Goal: Contribute content: Contribute content

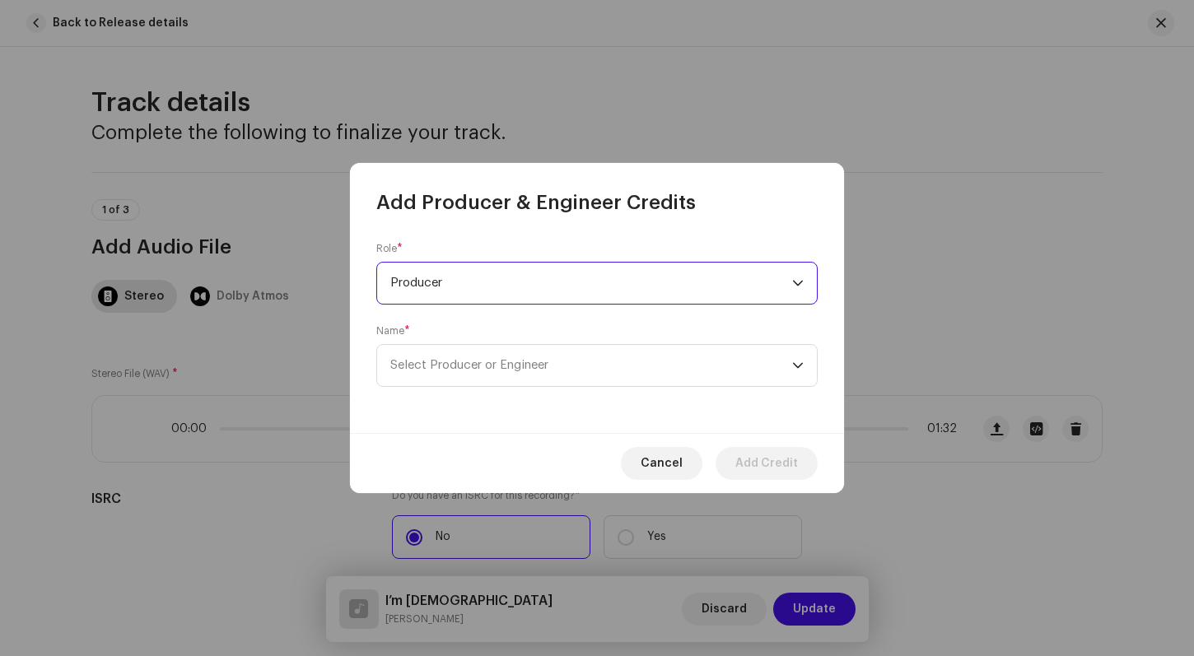
scroll to position [1064, 0]
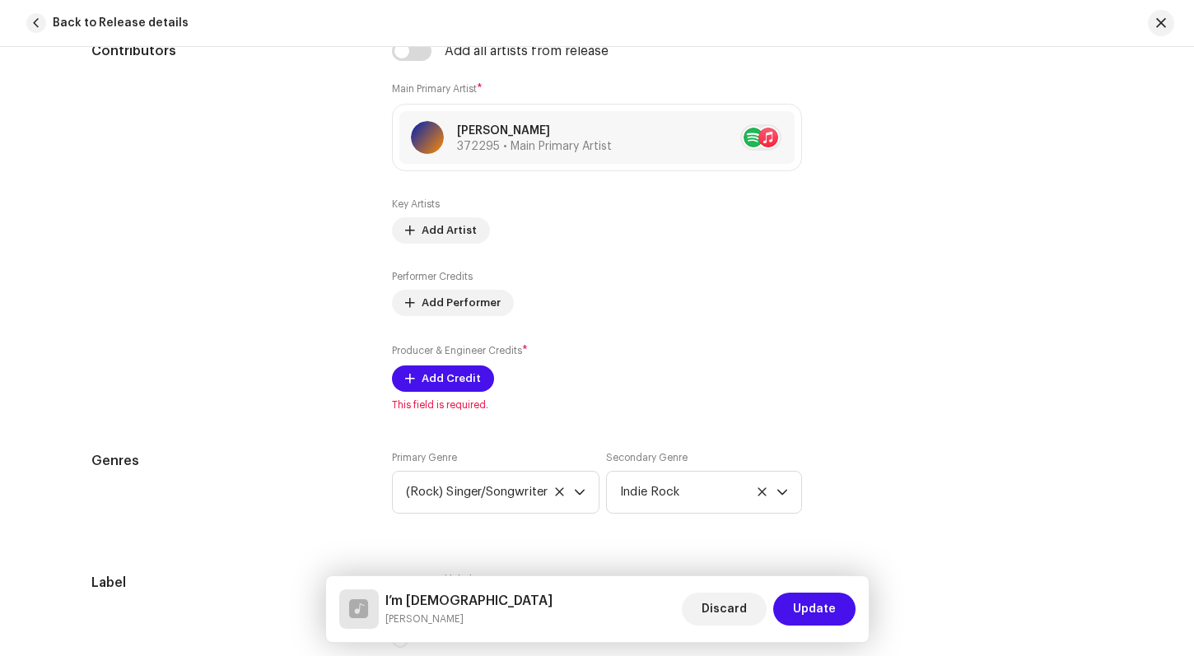
click at [1072, 343] on div "Add Producer & Engineer Credits Role * Producer Name * Select Producer or Engin…" at bounding box center [597, 328] width 1194 height 656
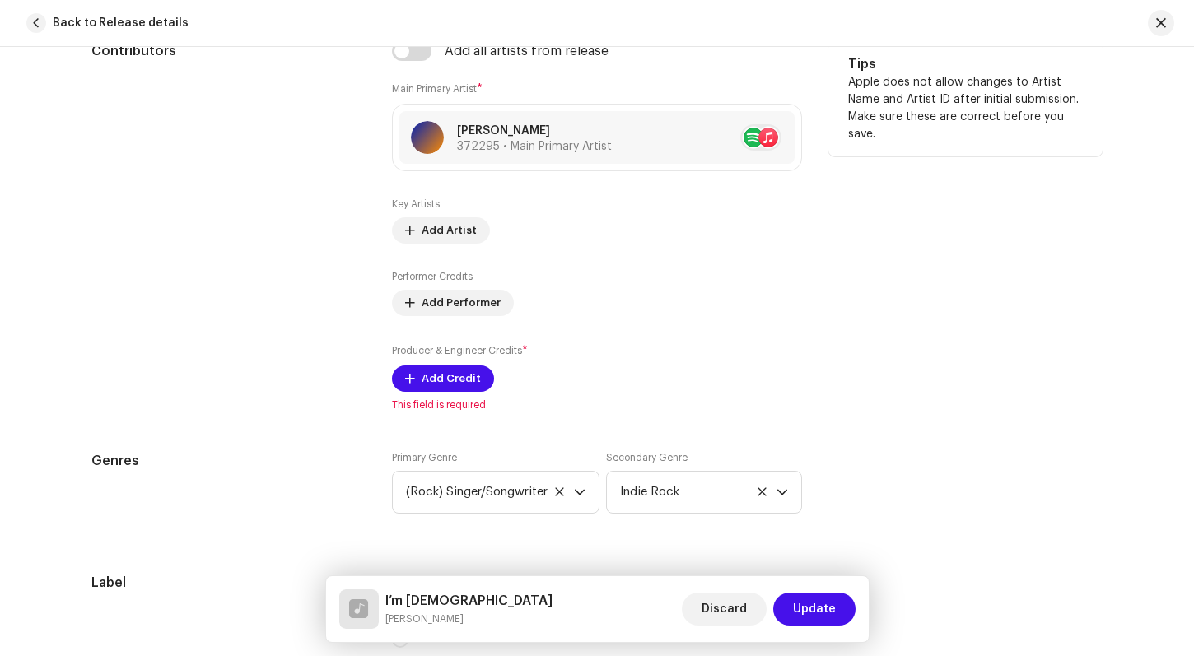
click at [954, 341] on div "Tips Apple does not allow changes to Artist Name and Artist ID after initial su…" at bounding box center [965, 226] width 274 height 370
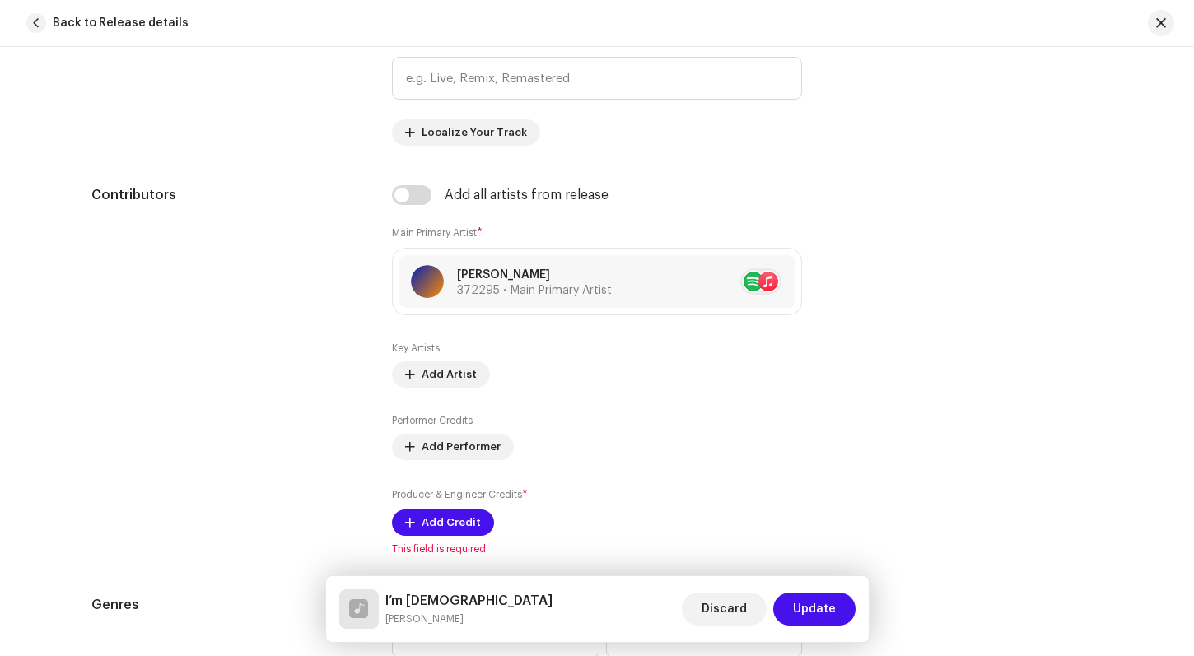
scroll to position [929, 0]
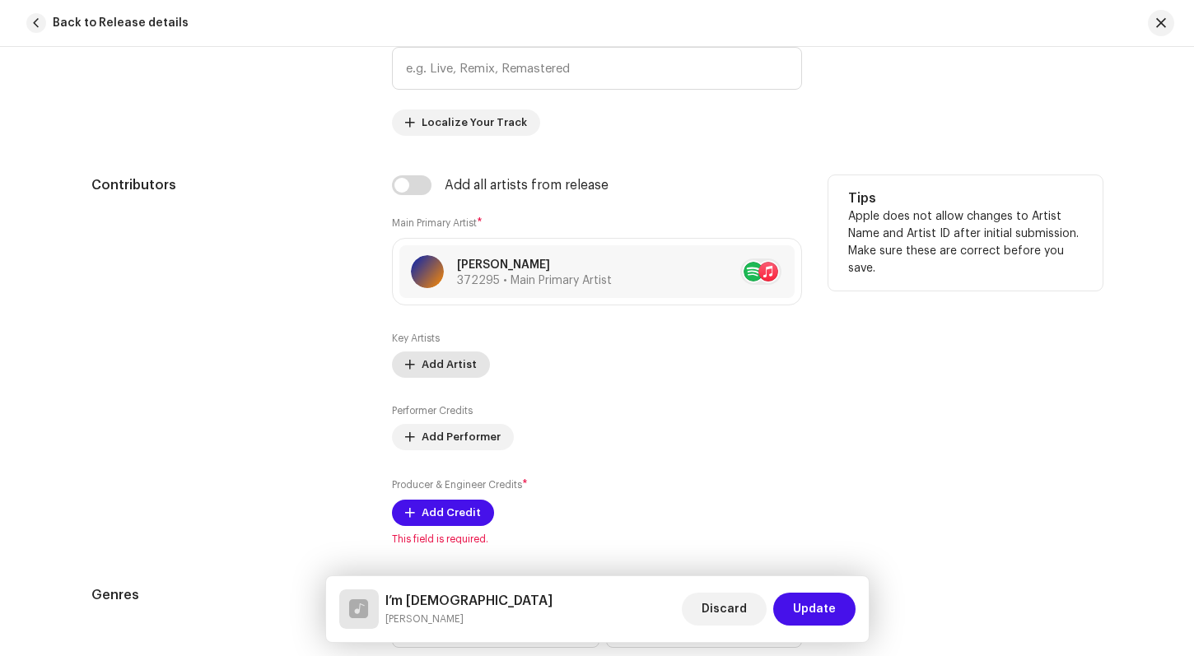
click at [431, 360] on span "Add Artist" at bounding box center [448, 364] width 55 height 33
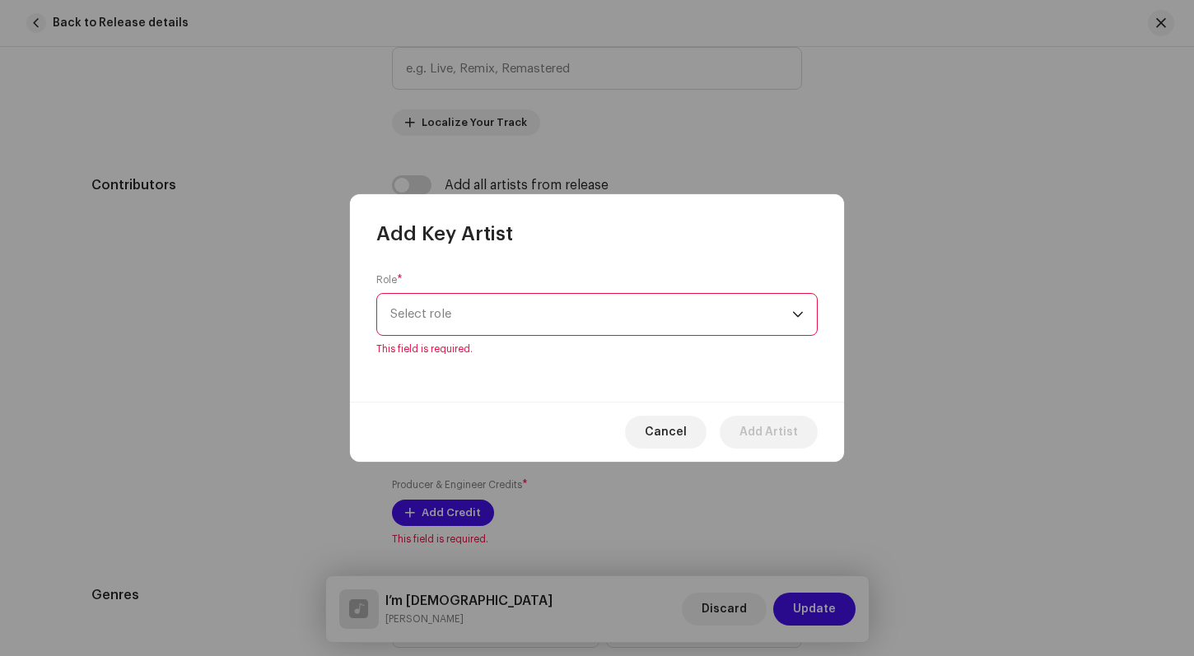
click at [798, 324] on div "dropdown trigger" at bounding box center [798, 314] width 12 height 41
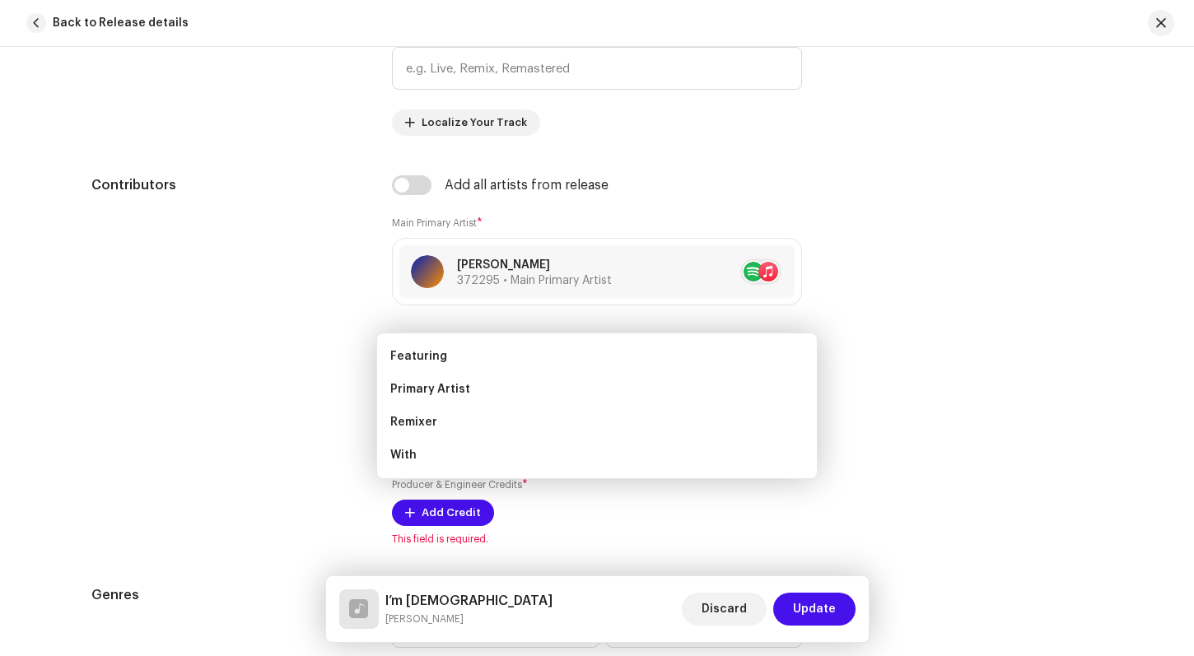
click at [938, 337] on div "Add Key Artist Role * Select role This field is required. Cancel Add Artist" at bounding box center [597, 328] width 1194 height 656
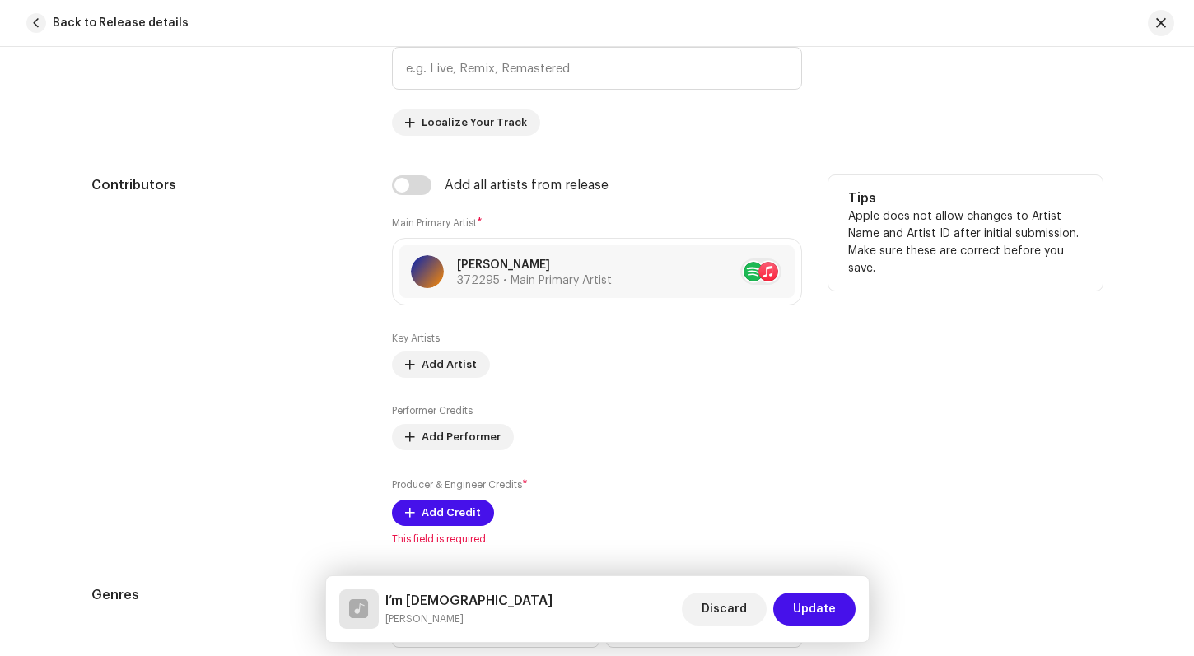
click at [943, 384] on div "Tips Apple does not allow changes to Artist Name and Artist ID after initial su…" at bounding box center [965, 360] width 274 height 370
click at [459, 439] on span "Add Performer" at bounding box center [460, 437] width 79 height 33
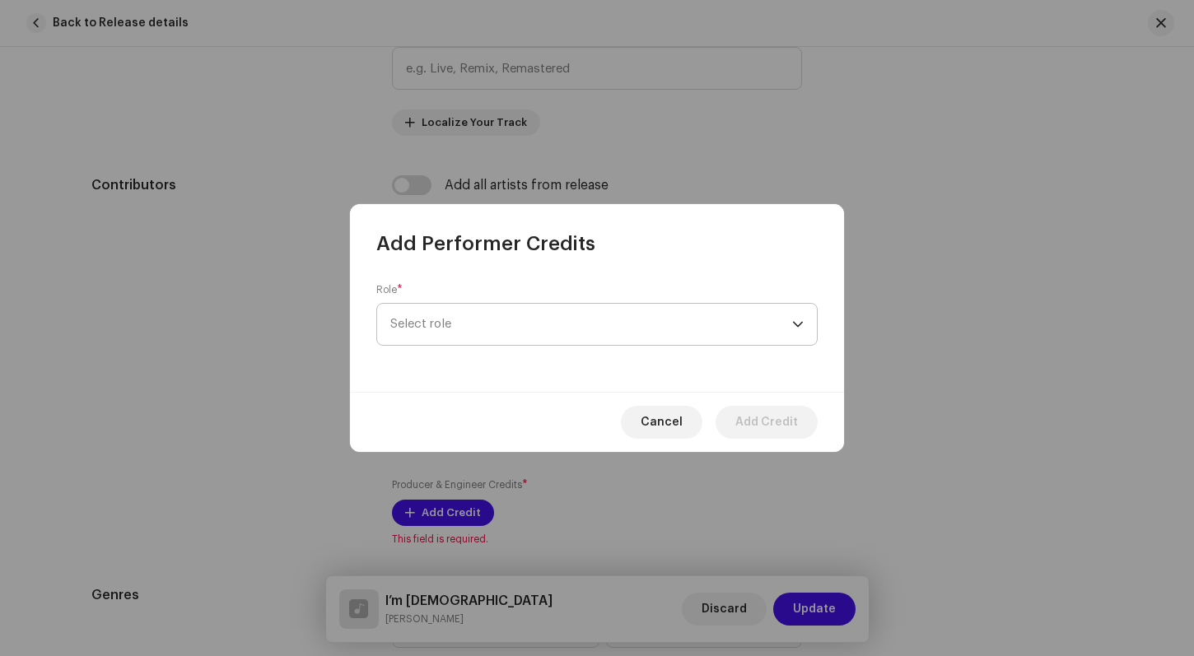
click at [802, 321] on div "dropdown trigger" at bounding box center [798, 324] width 12 height 41
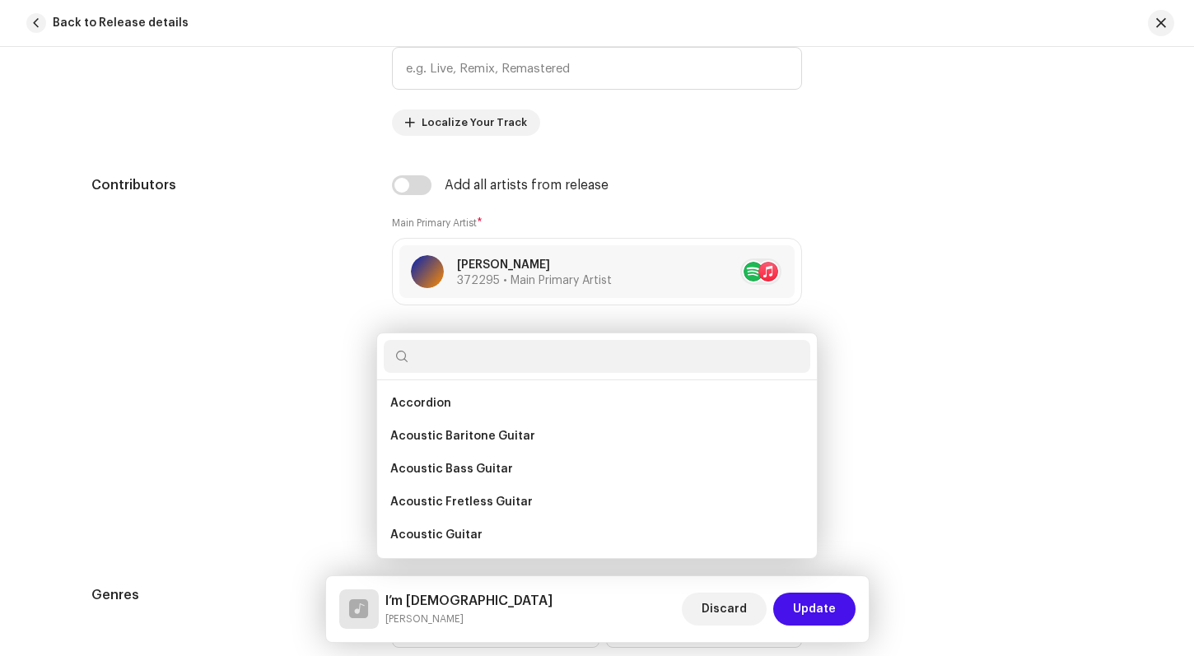
click at [896, 389] on div "Add Performer Credits Role * Select role This field is required. Cancel Add Cre…" at bounding box center [597, 328] width 1194 height 656
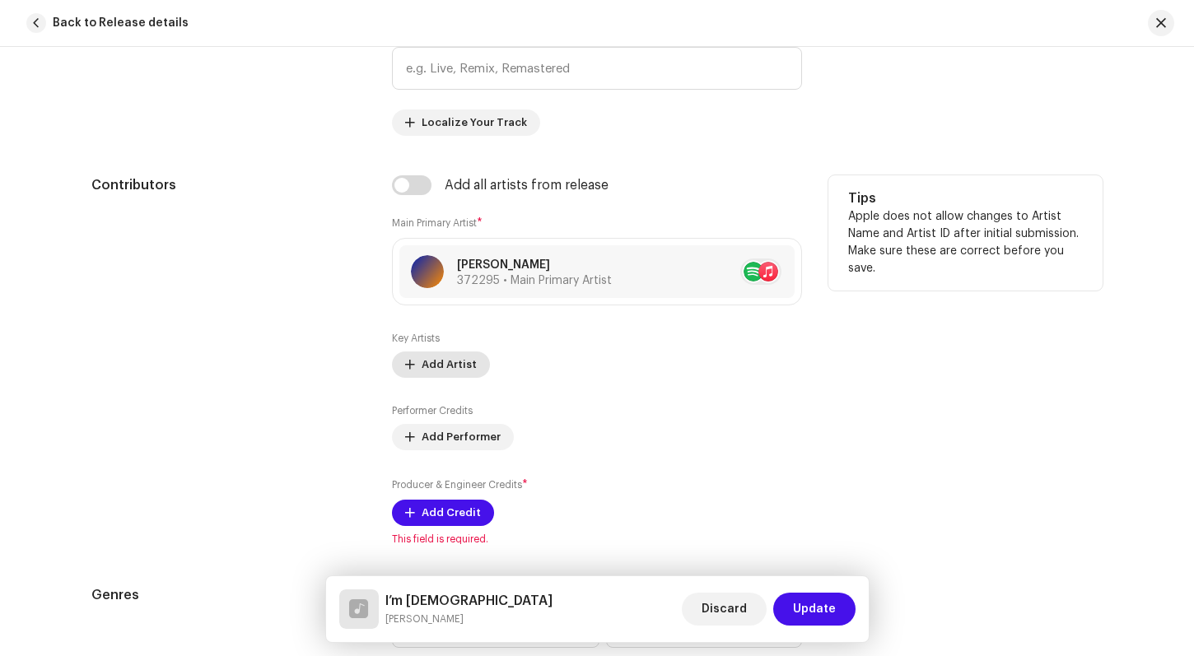
click at [435, 361] on span "Add Artist" at bounding box center [448, 364] width 55 height 33
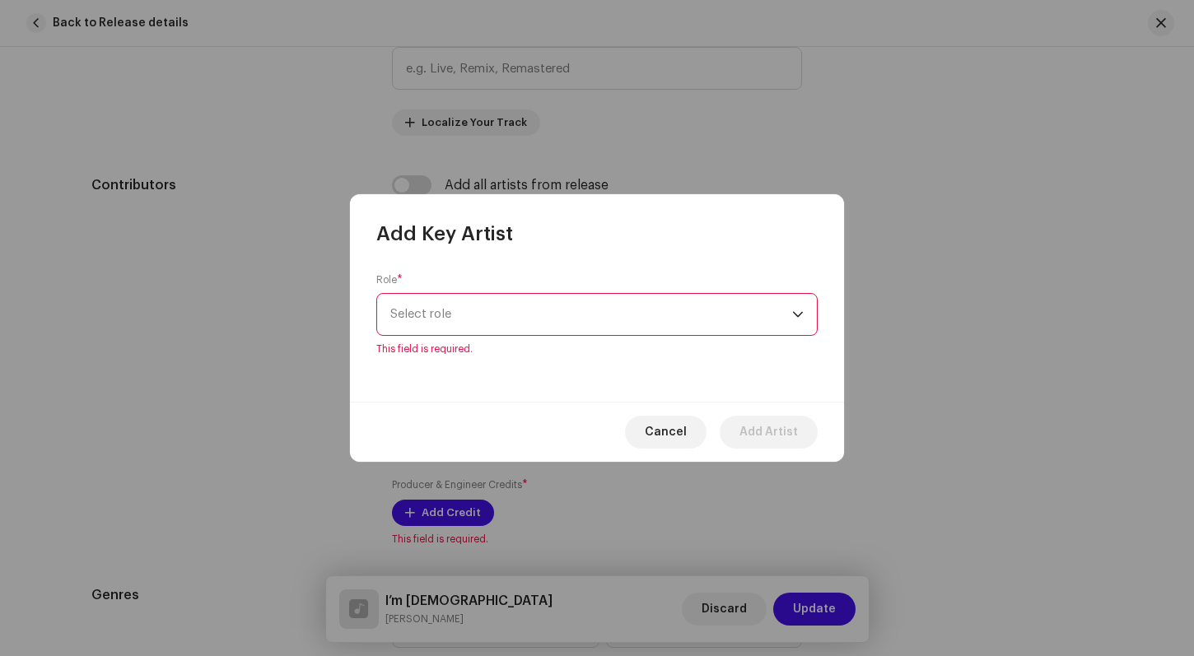
click at [802, 319] on icon "dropdown trigger" at bounding box center [798, 315] width 12 height 12
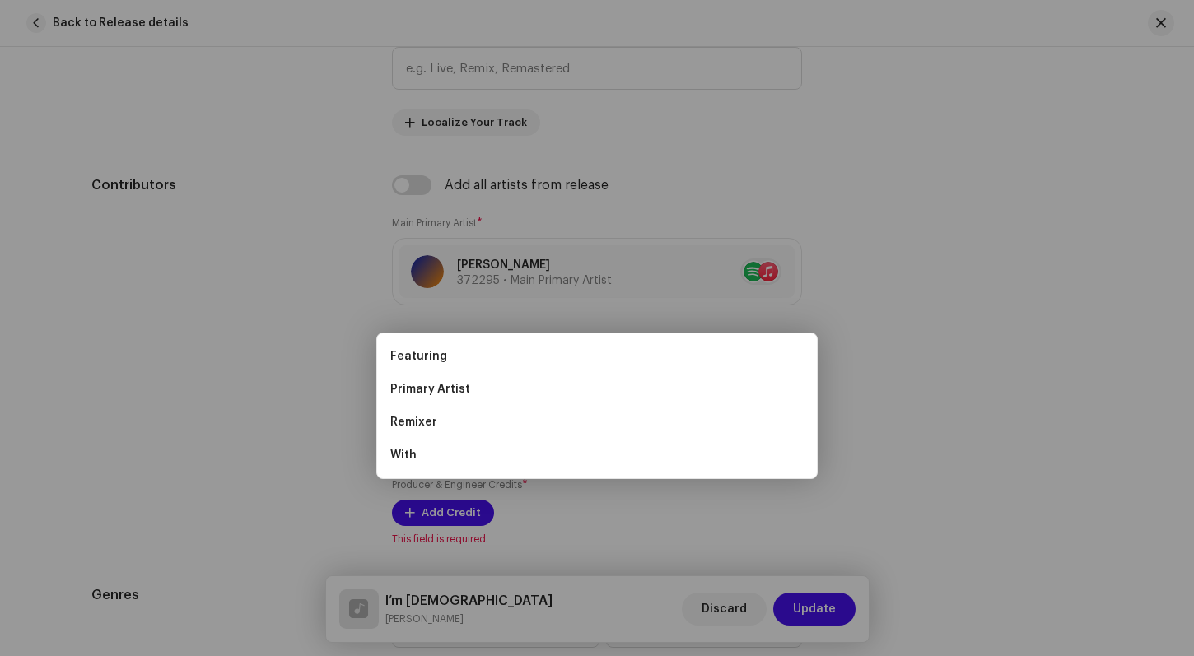
click at [967, 342] on div "Add Key Artist Role * Select role This field is required. Cancel Add Artist" at bounding box center [597, 328] width 1194 height 656
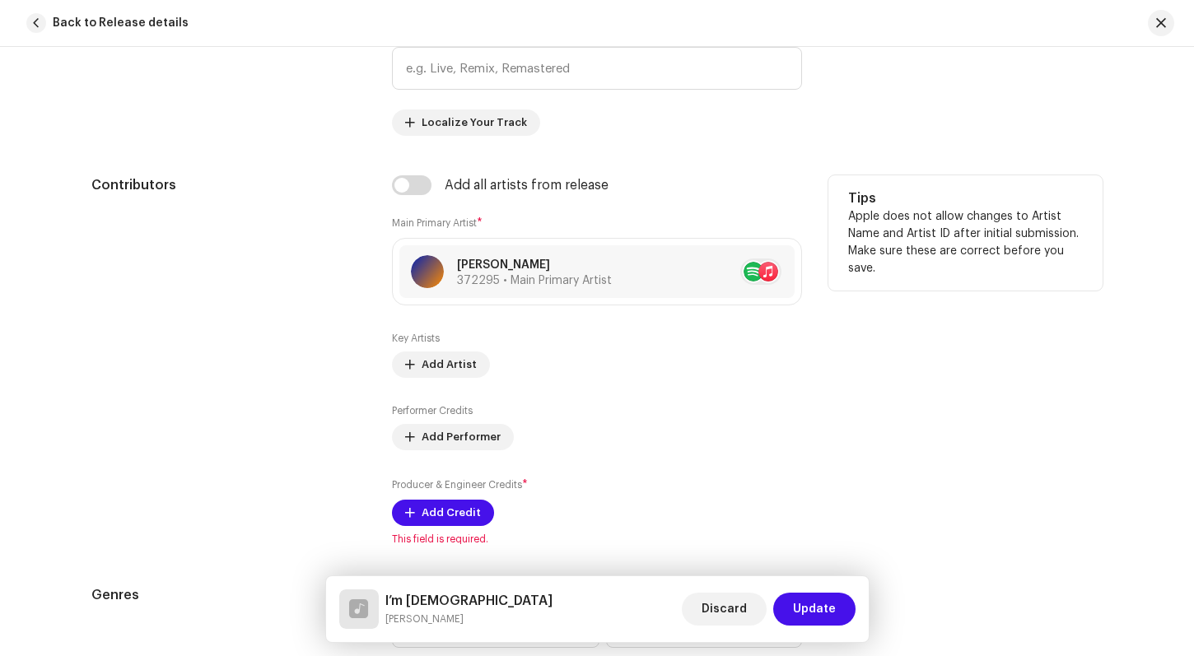
click at [1065, 440] on div "Tips Apple does not allow changes to Artist Name and Artist ID after initial su…" at bounding box center [965, 360] width 274 height 370
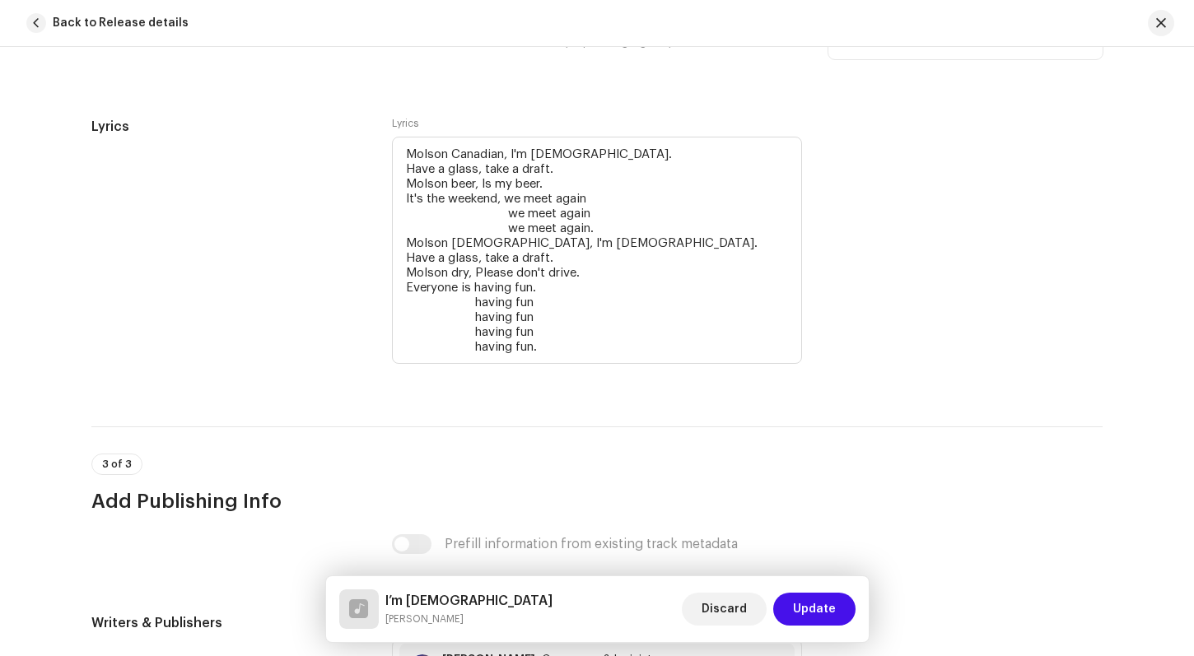
scroll to position [2961, 0]
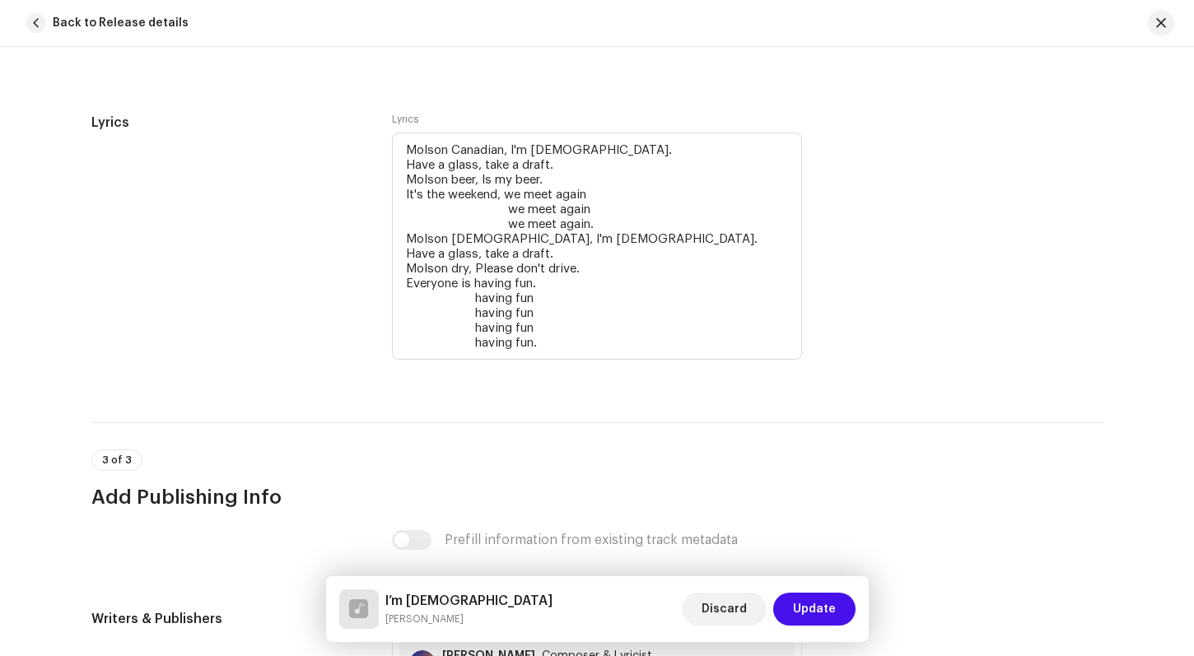
click at [845, 285] on div "Lyrics Lyrics Molson Canadian, I'm [DEMOGRAPHIC_DATA]. Have a glass, take a dra…" at bounding box center [596, 248] width 1011 height 270
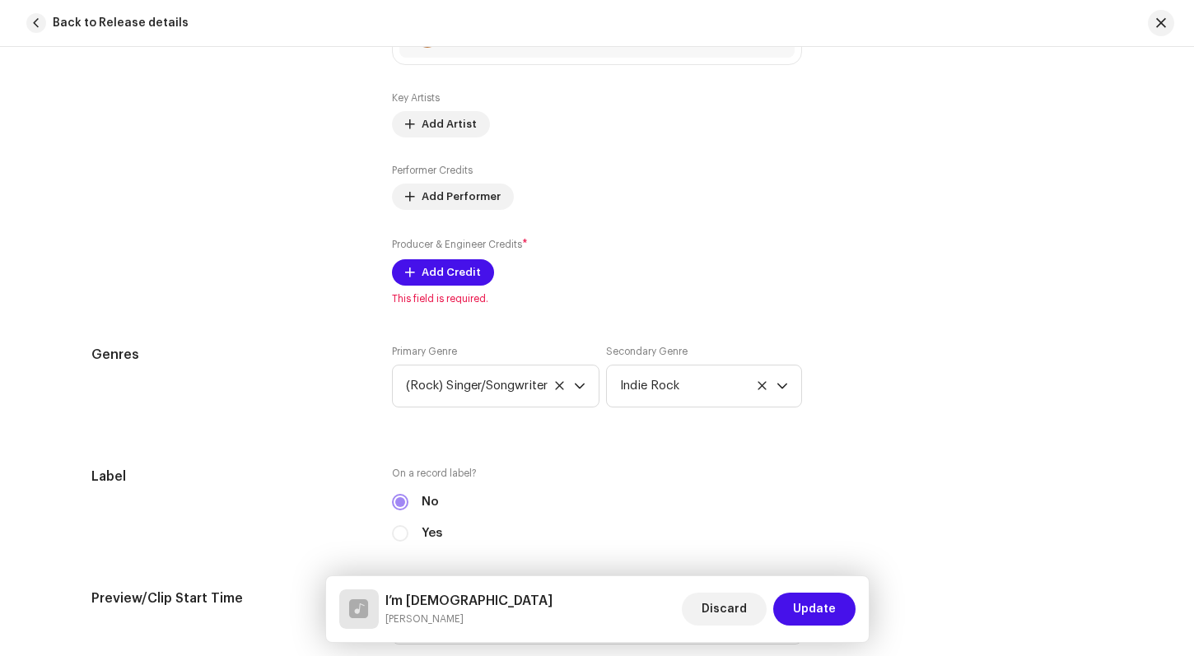
scroll to position [1162, 0]
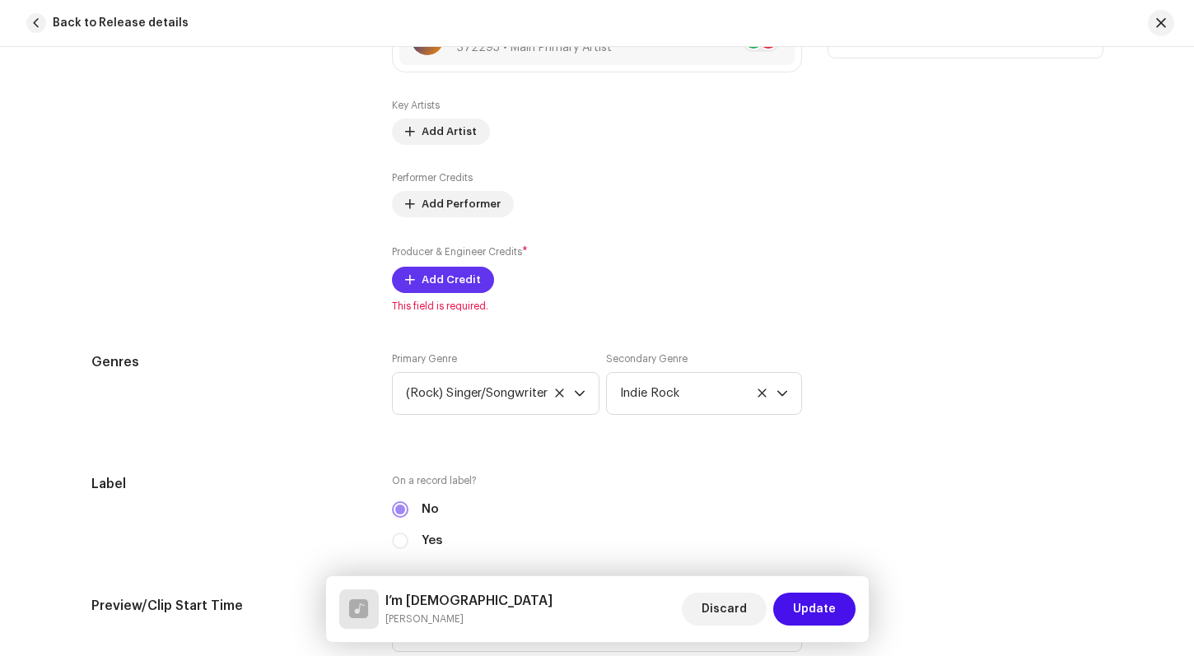
click at [454, 269] on span "Add Credit" at bounding box center [450, 279] width 59 height 33
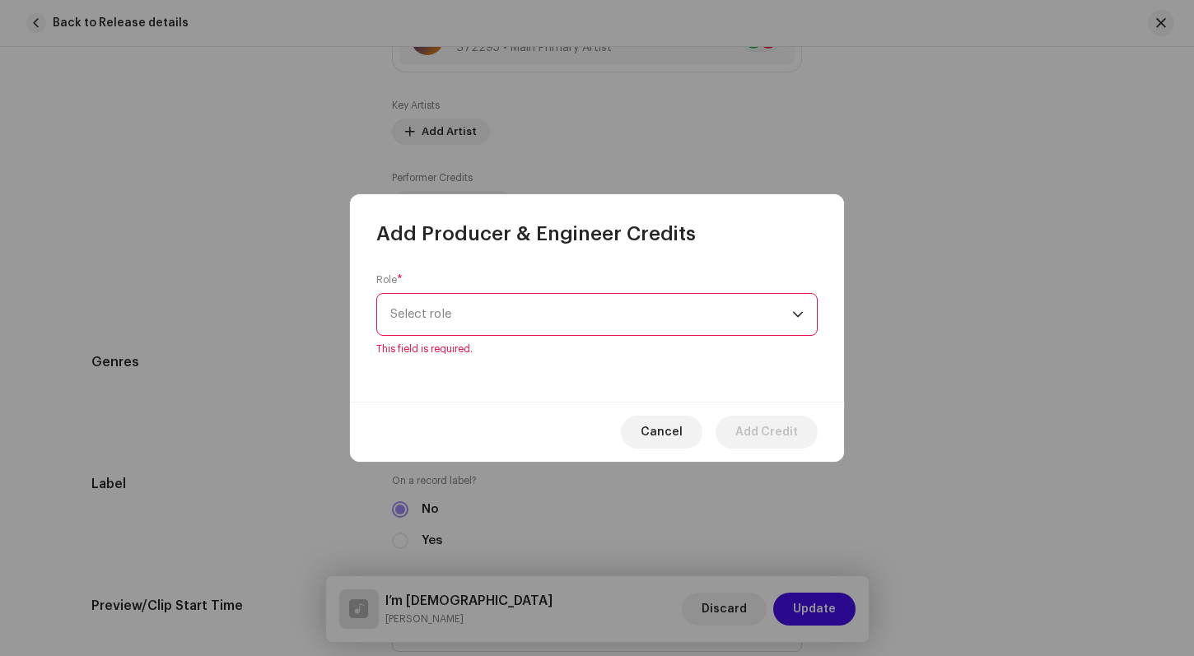
click at [797, 316] on div "dropdown trigger" at bounding box center [798, 314] width 12 height 41
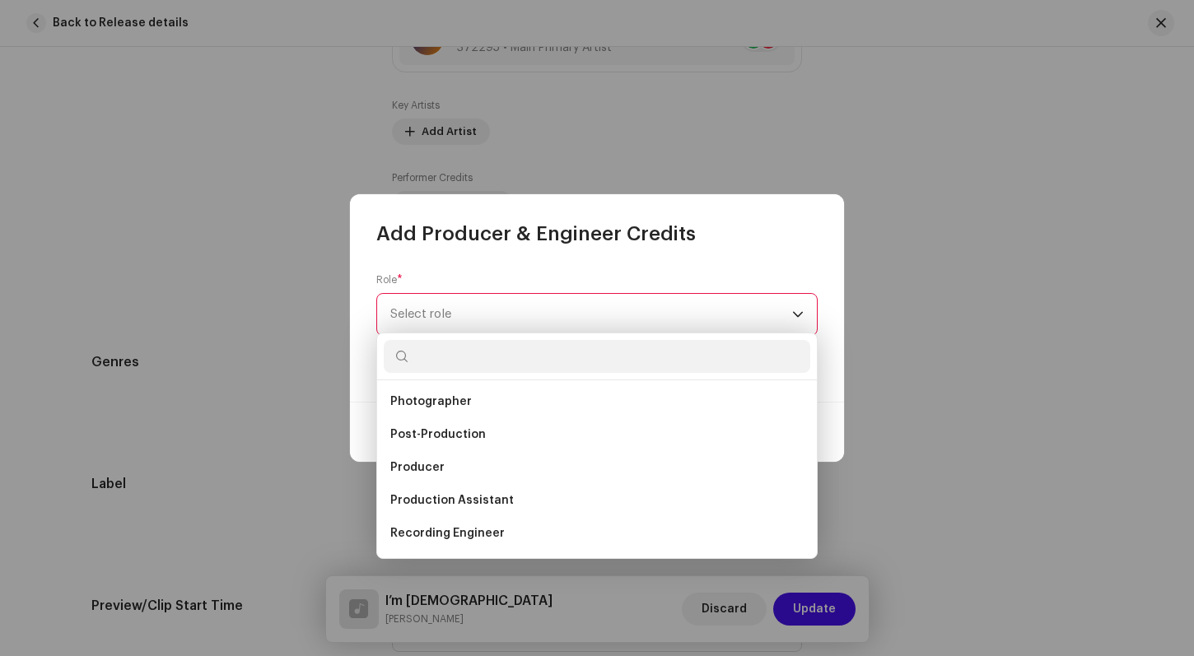
scroll to position [598, 0]
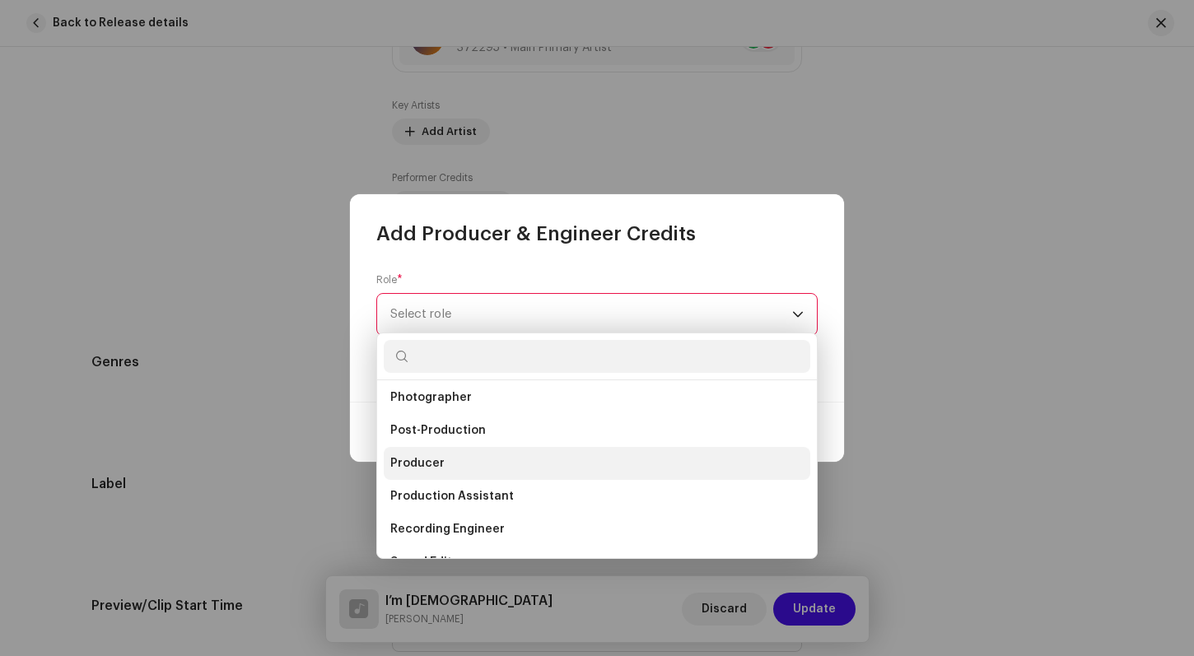
click at [447, 458] on li "Producer" at bounding box center [597, 463] width 426 height 33
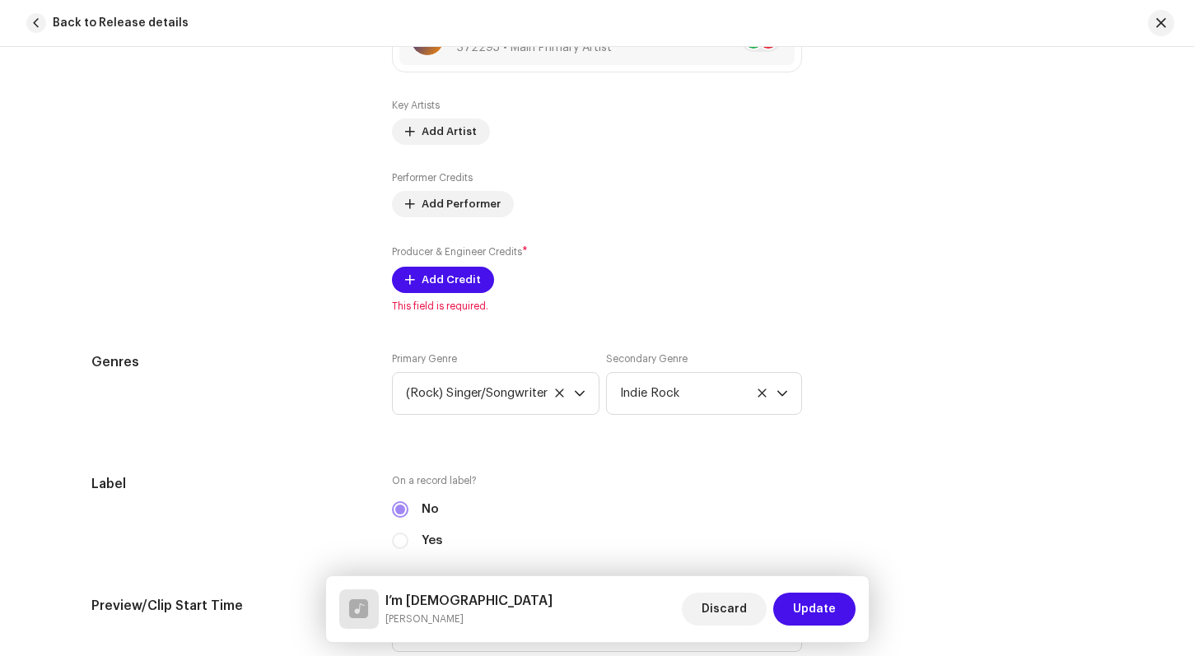
click at [916, 331] on div "Add Producer & Engineer Credits Role * Producer Name * Select Producer or Engin…" at bounding box center [597, 328] width 1194 height 656
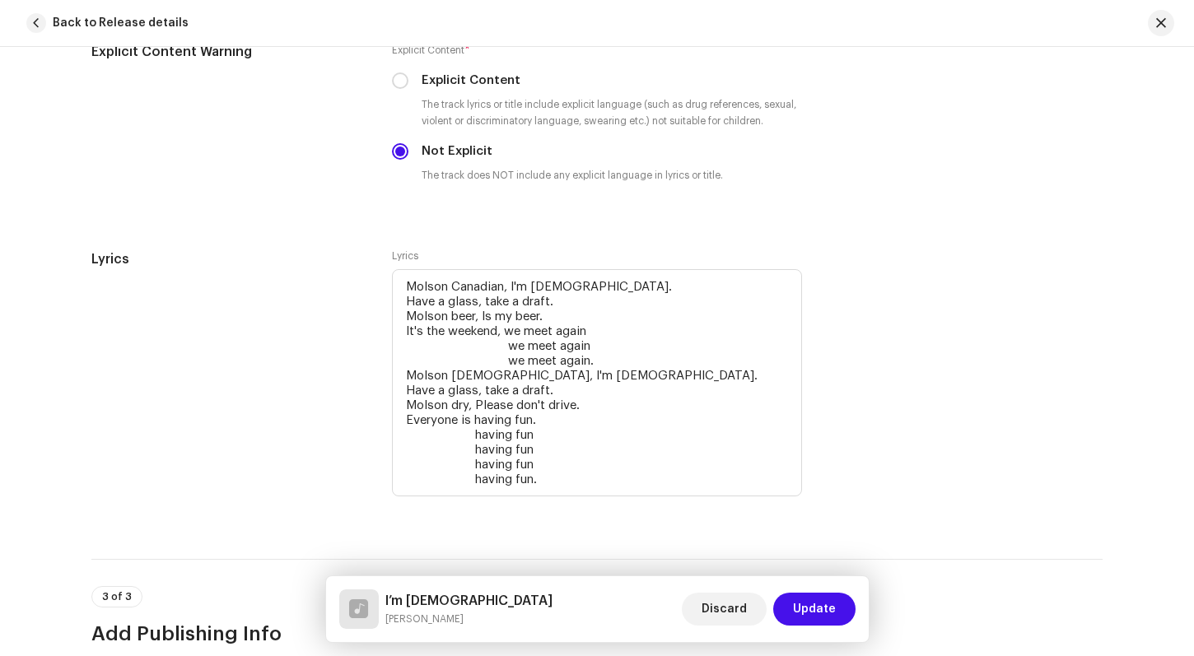
scroll to position [2828, 0]
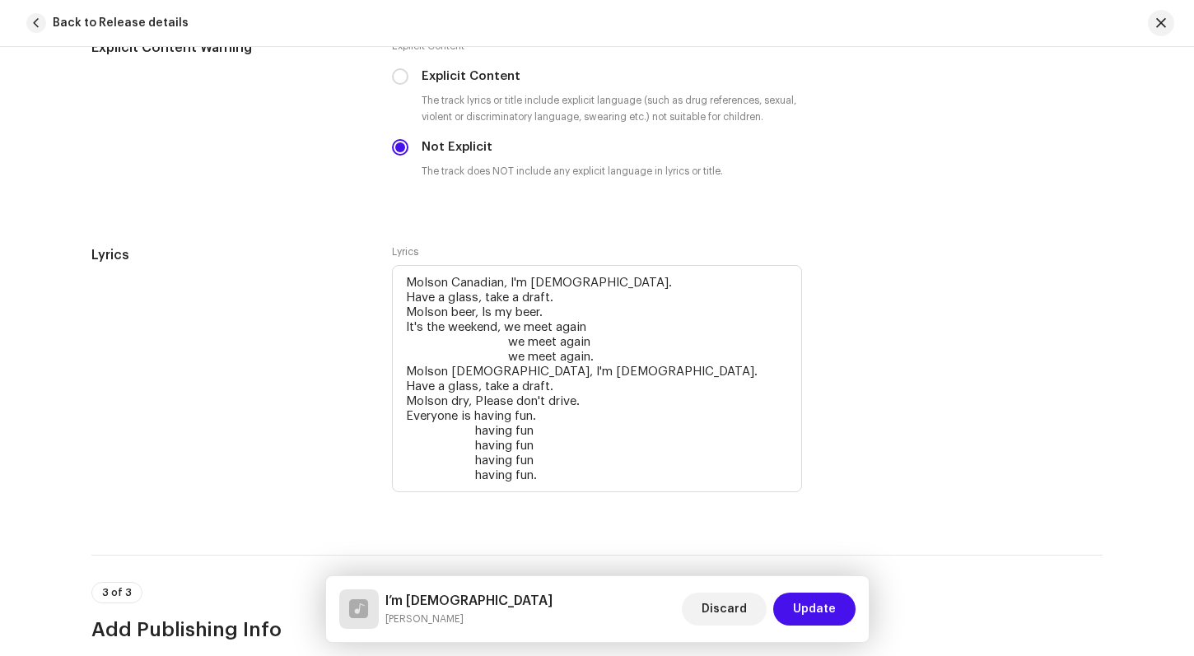
click at [1049, 308] on div "Lyrics Lyrics Molson Canadian, I'm [DEMOGRAPHIC_DATA]. Have a glass, take a dra…" at bounding box center [596, 380] width 1011 height 270
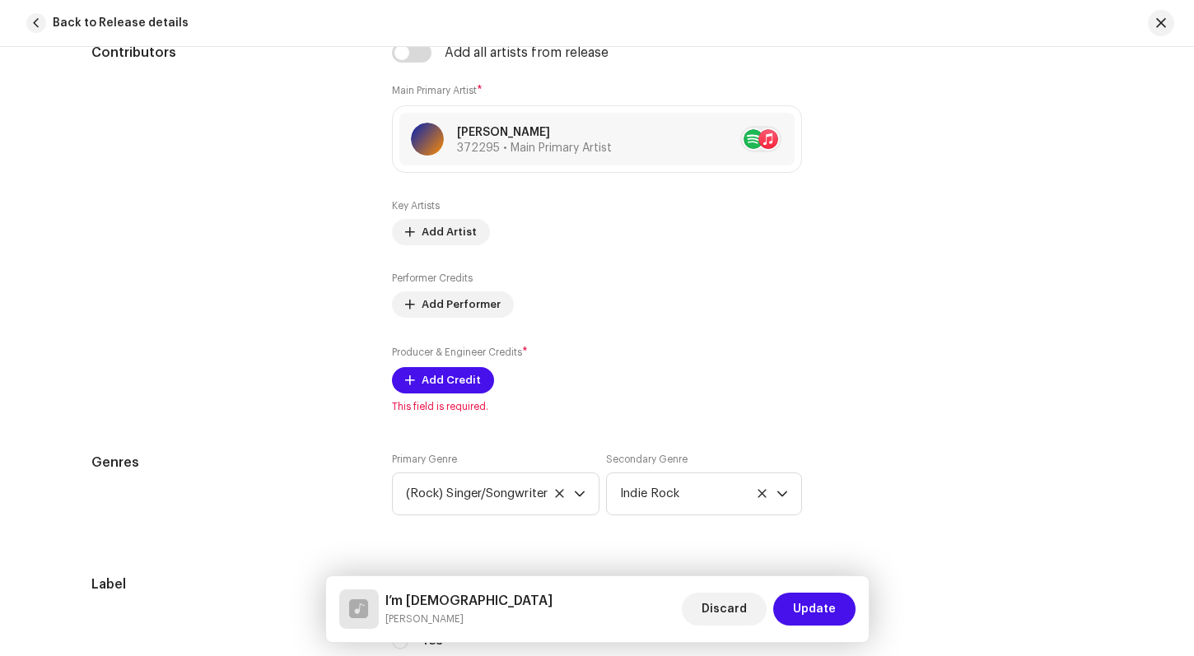
scroll to position [1058, 0]
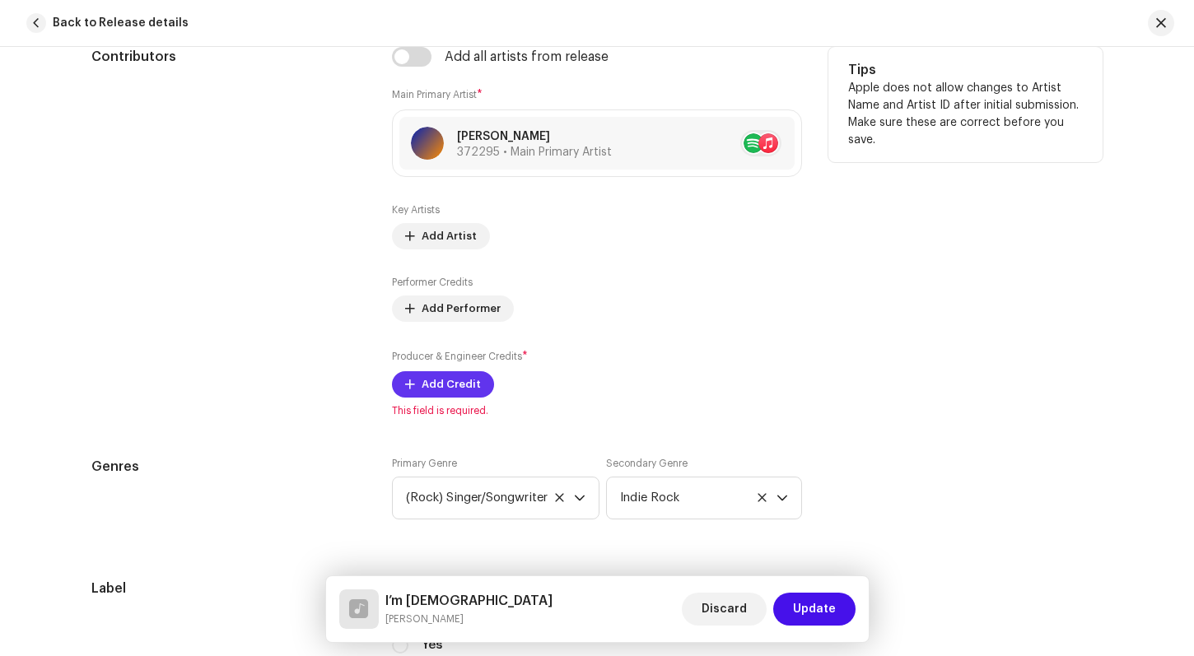
click at [434, 388] on span "Add Credit" at bounding box center [450, 384] width 59 height 33
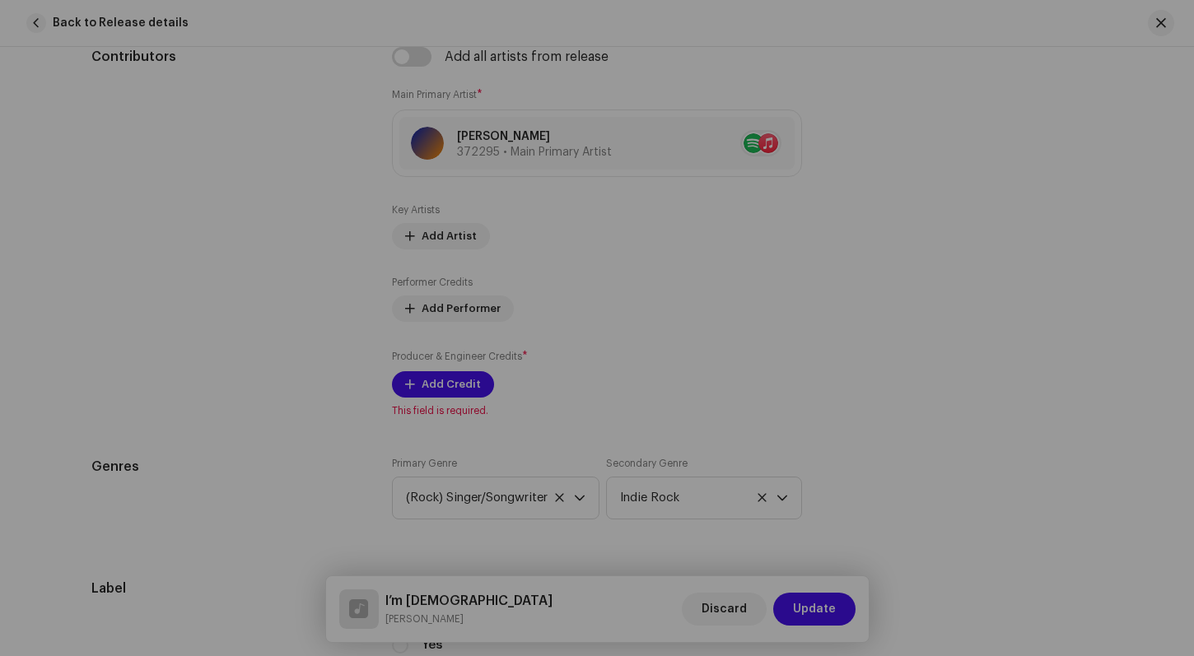
click at [889, 301] on div "Add Producer & Engineer Credits Role * Select role Cancel Add Credit" at bounding box center [597, 328] width 1194 height 656
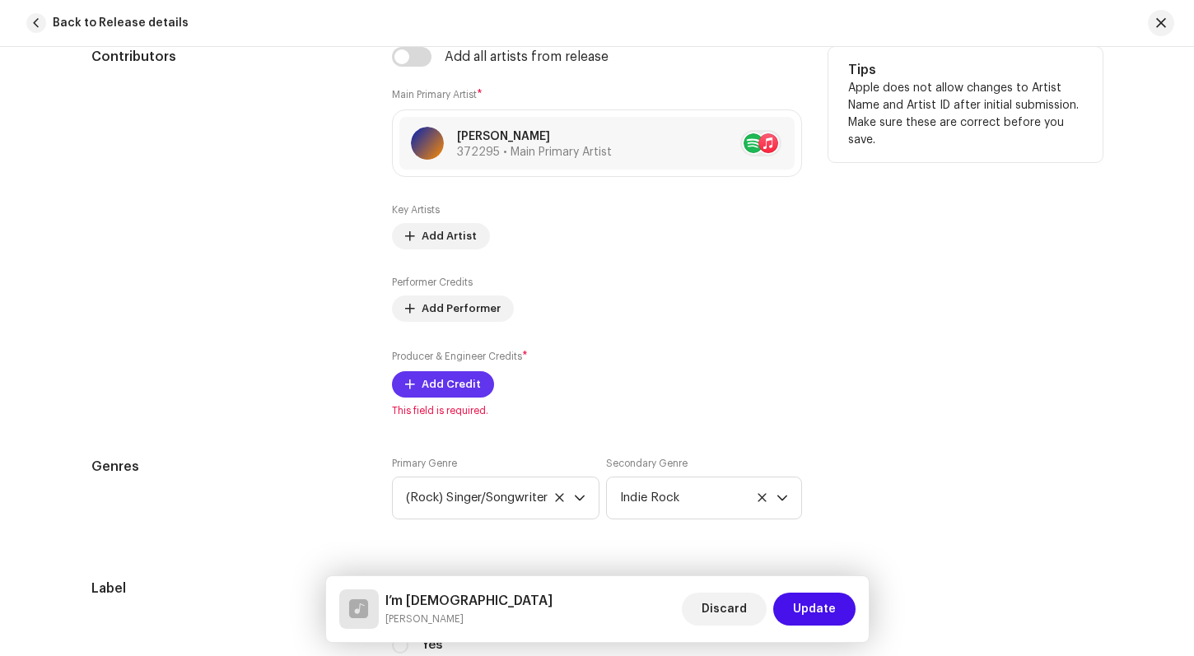
click at [455, 387] on span "Add Credit" at bounding box center [450, 384] width 59 height 33
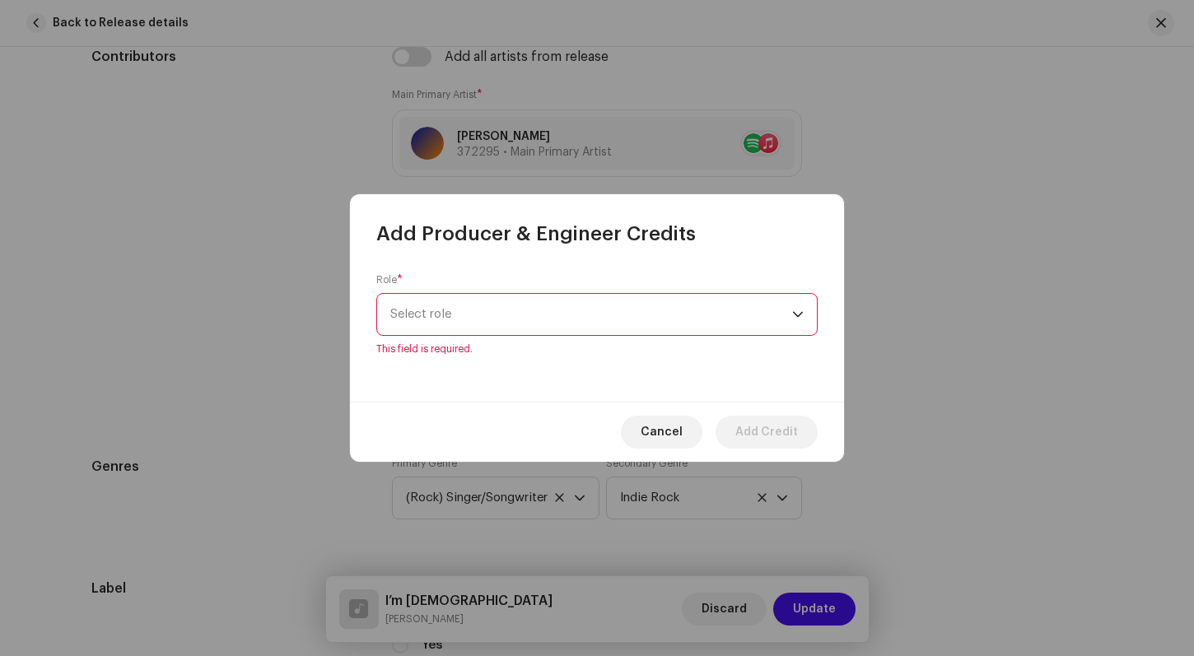
click at [800, 323] on div "dropdown trigger" at bounding box center [798, 314] width 12 height 41
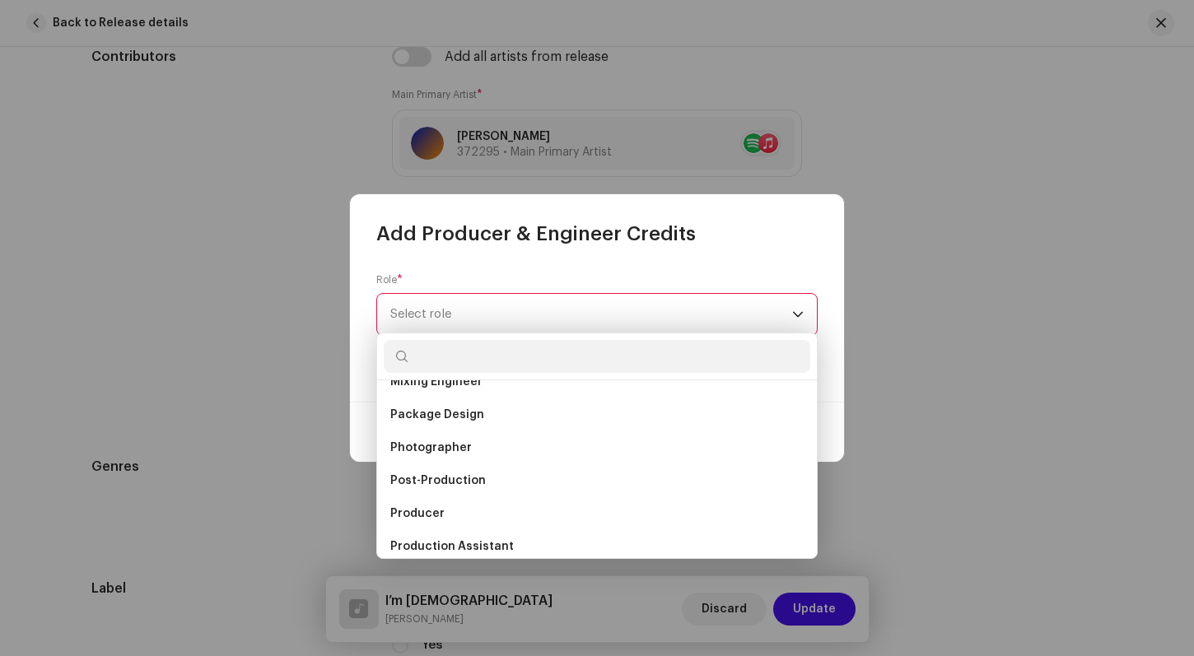
scroll to position [594, 0]
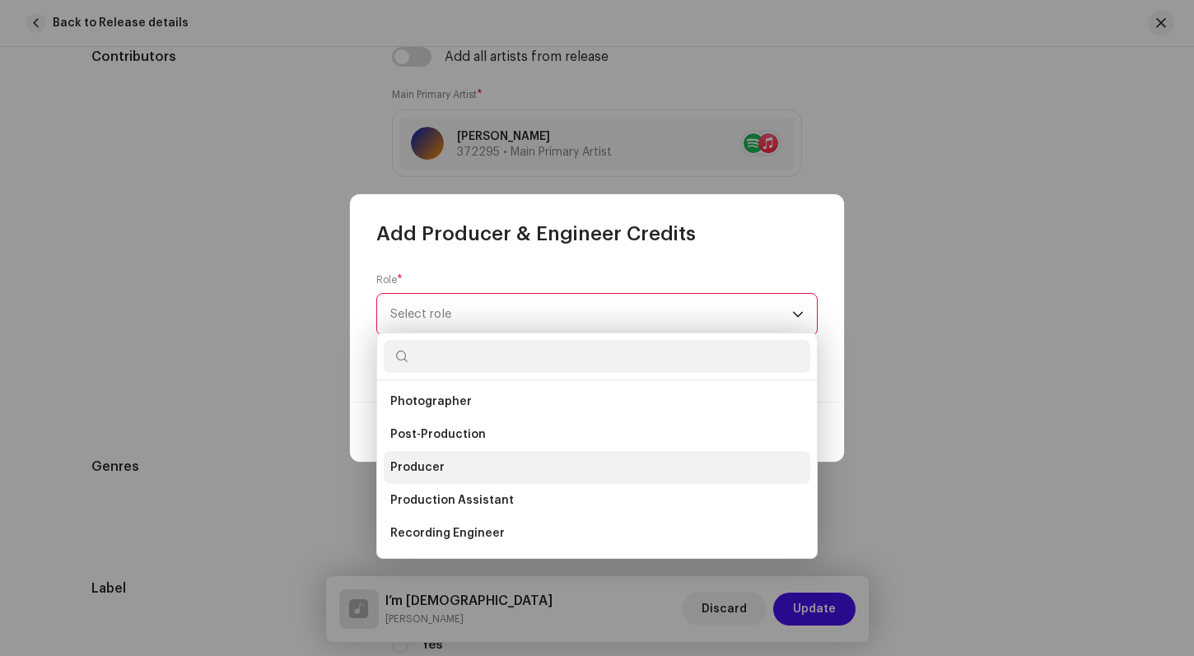
click at [538, 476] on li "Producer" at bounding box center [597, 467] width 426 height 33
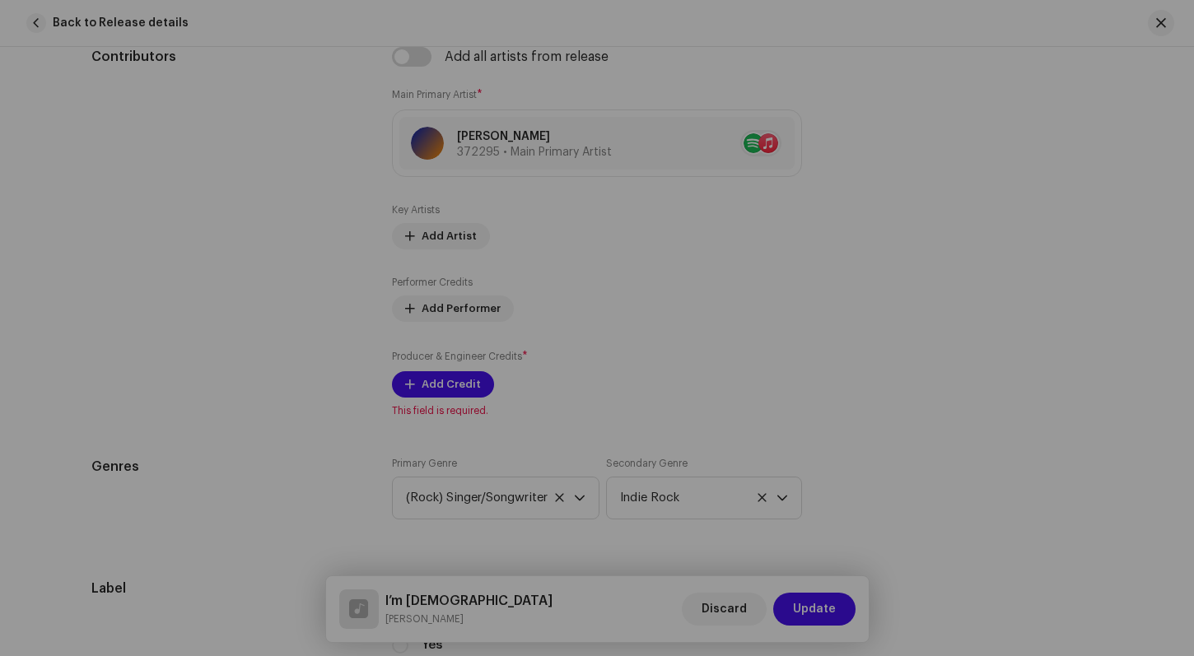
click at [937, 388] on div "Add Producer & Engineer Credits Role * Producer Name * Select Producer or Engin…" at bounding box center [597, 328] width 1194 height 656
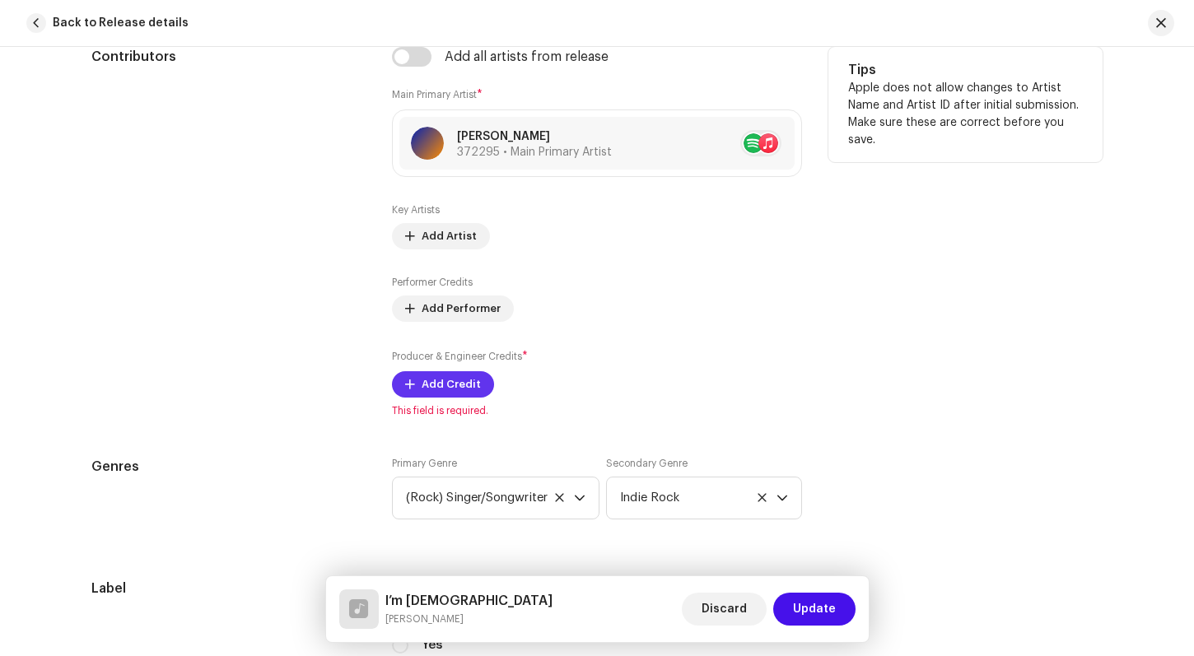
click at [435, 385] on span "Add Credit" at bounding box center [450, 384] width 59 height 33
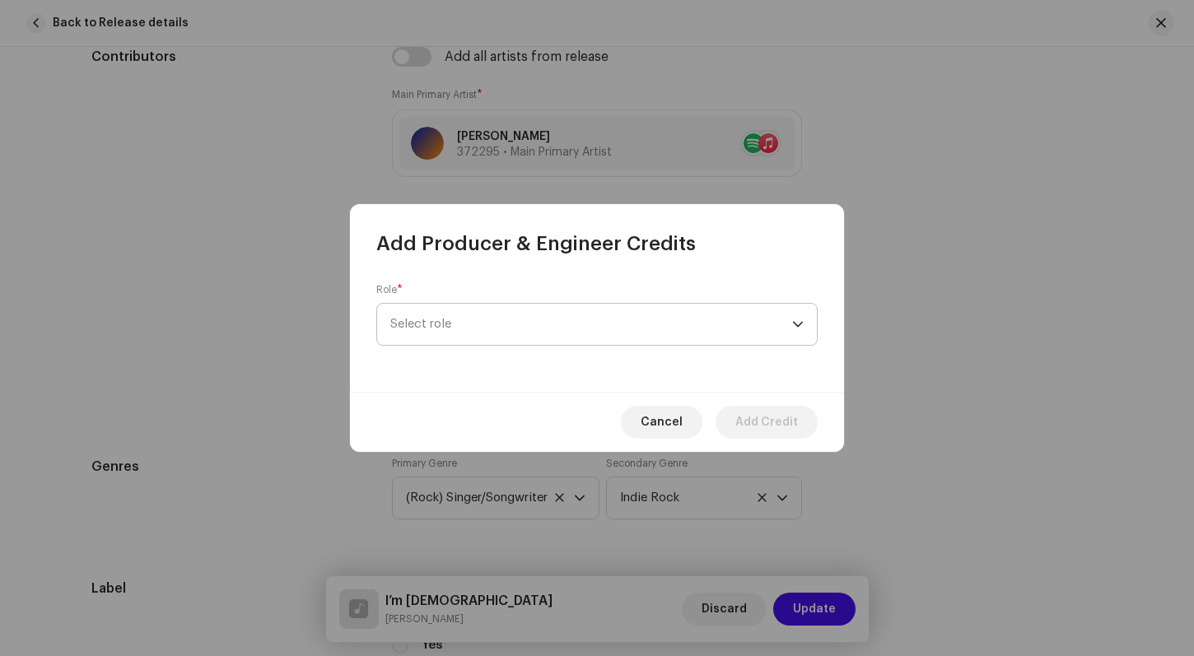
click at [795, 320] on div "dropdown trigger" at bounding box center [798, 324] width 12 height 41
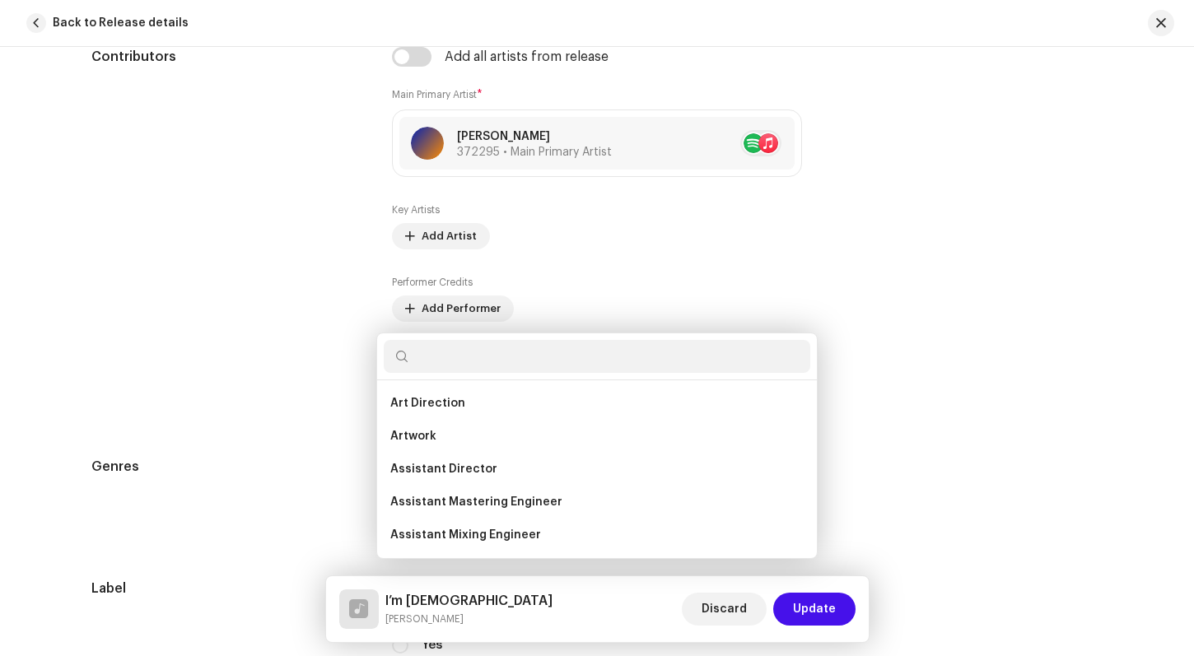
click at [964, 386] on div "Add Producer & Engineer Credits Role * Select role This field is required. Canc…" at bounding box center [597, 328] width 1194 height 656
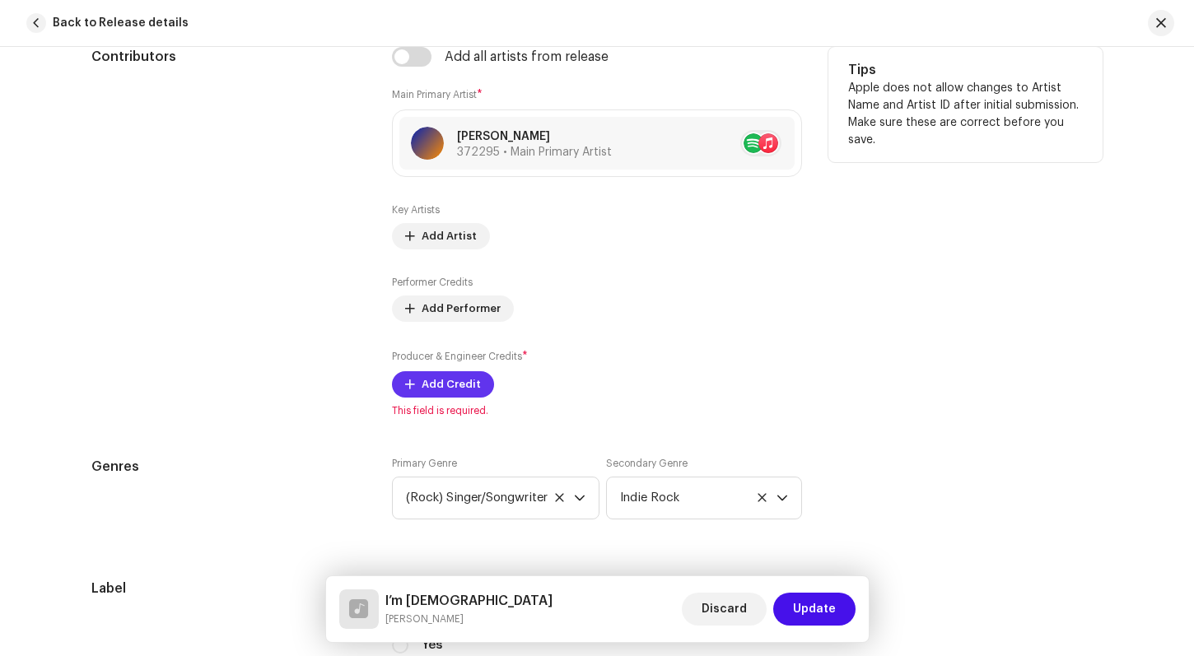
click at [428, 382] on span "Add Credit" at bounding box center [450, 384] width 59 height 33
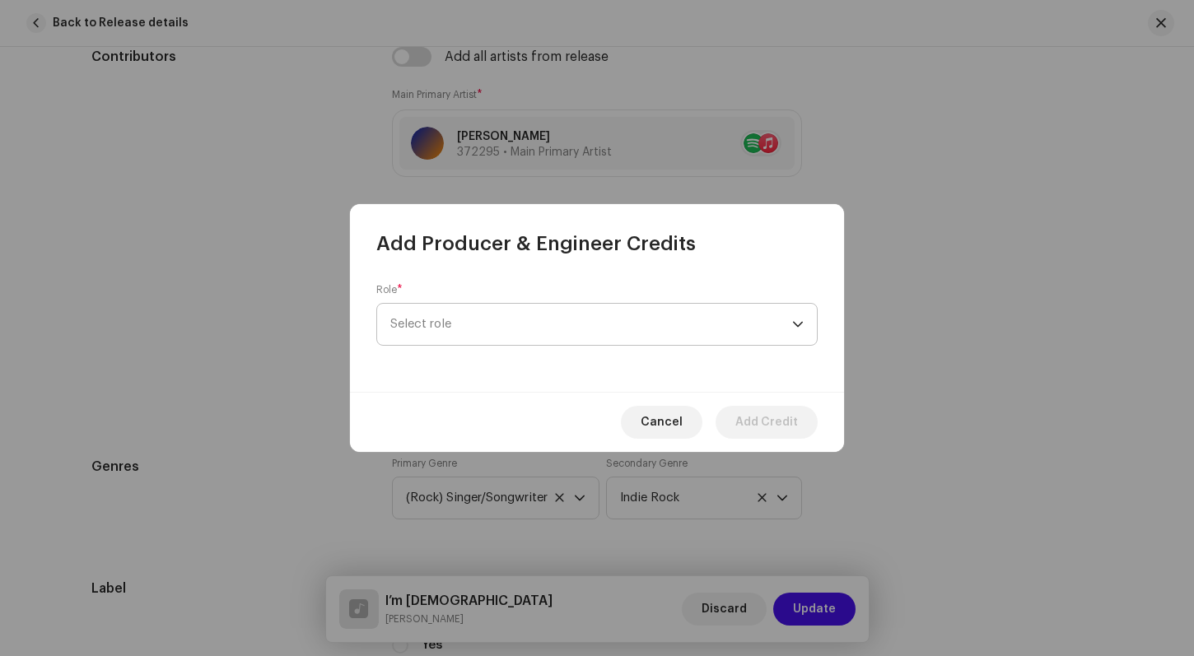
click at [791, 323] on span "Select role" at bounding box center [591, 324] width 402 height 41
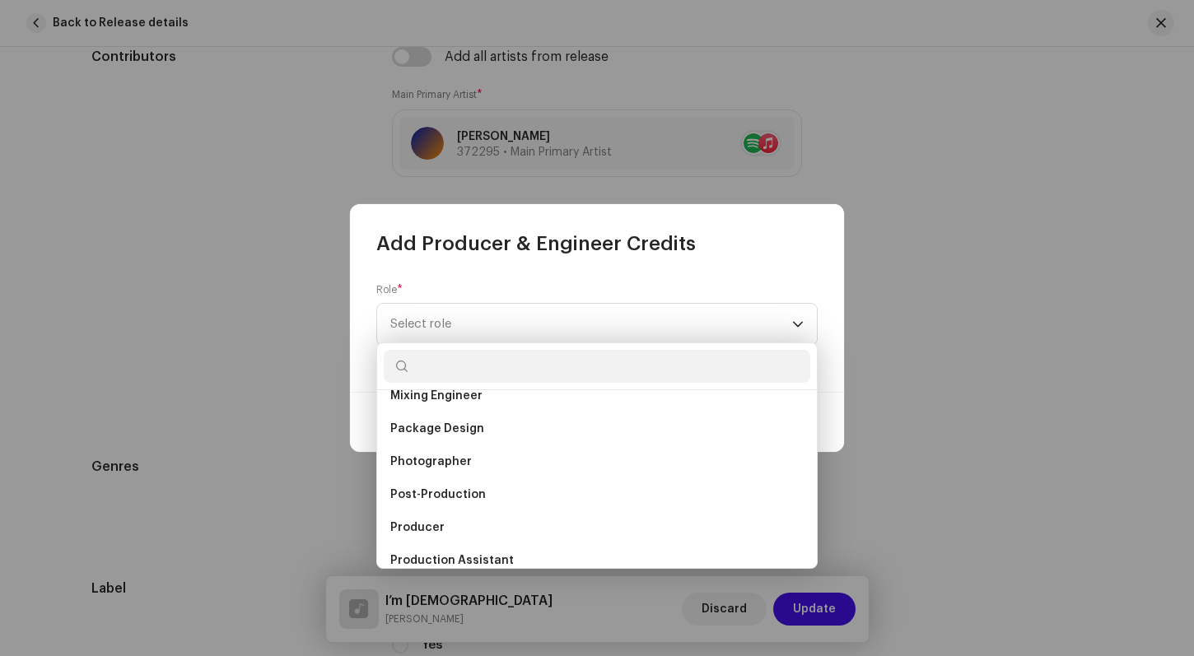
scroll to position [612, 0]
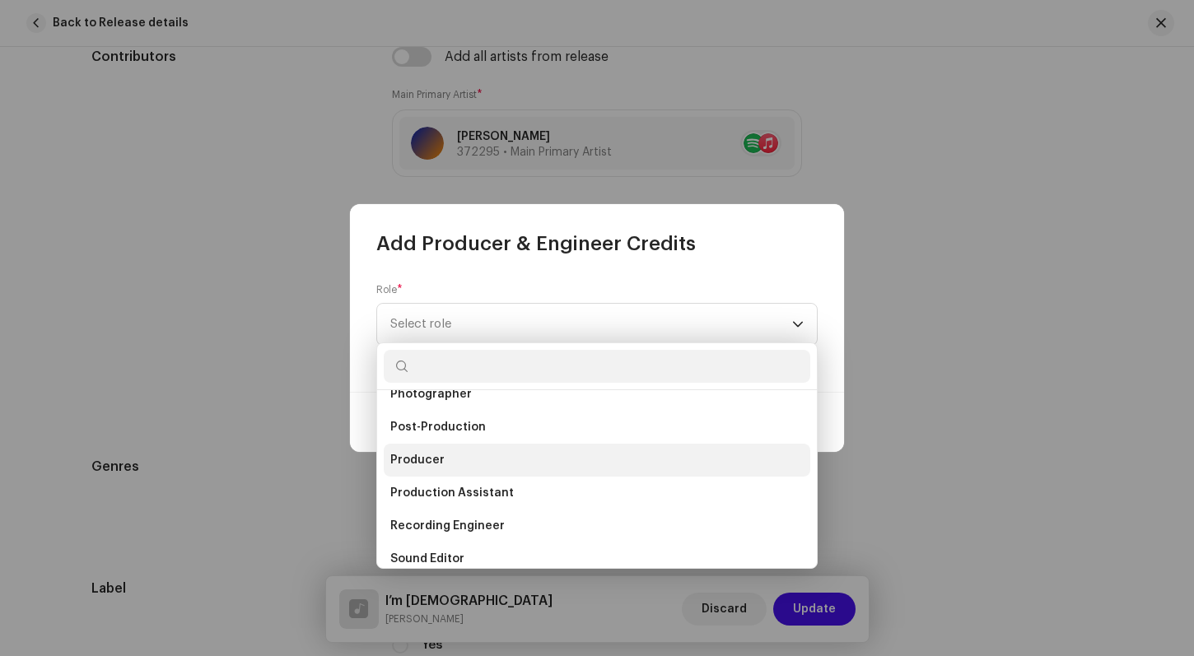
click at [455, 459] on li "Producer" at bounding box center [597, 460] width 426 height 33
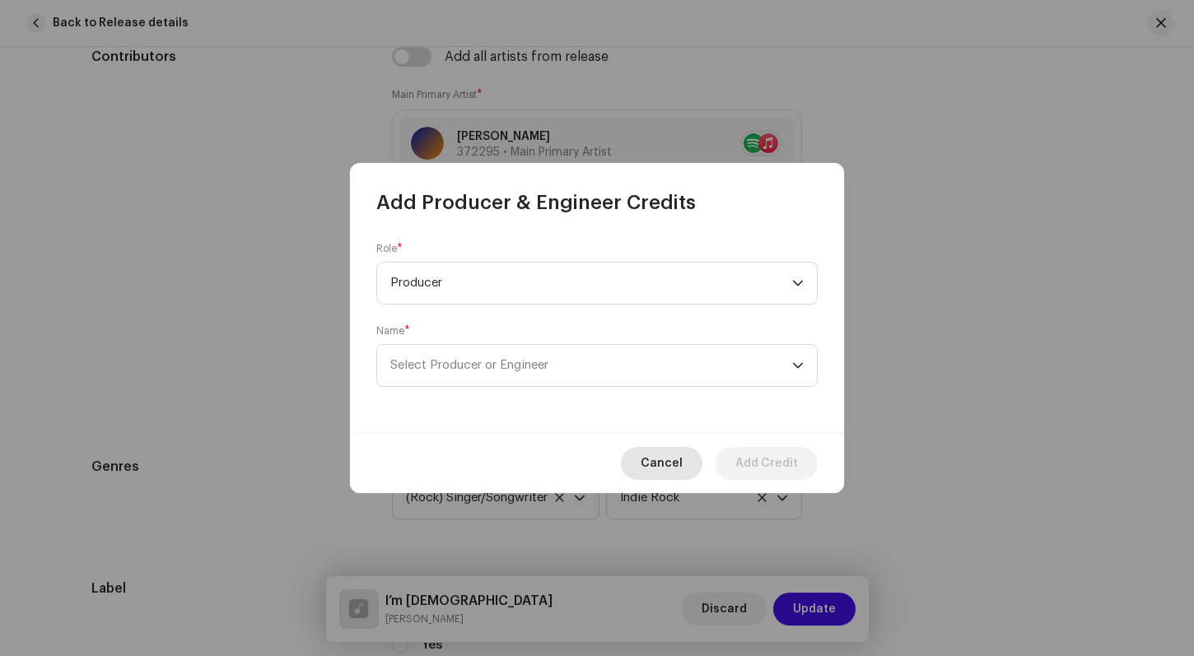
click at [668, 463] on span "Cancel" at bounding box center [661, 463] width 42 height 33
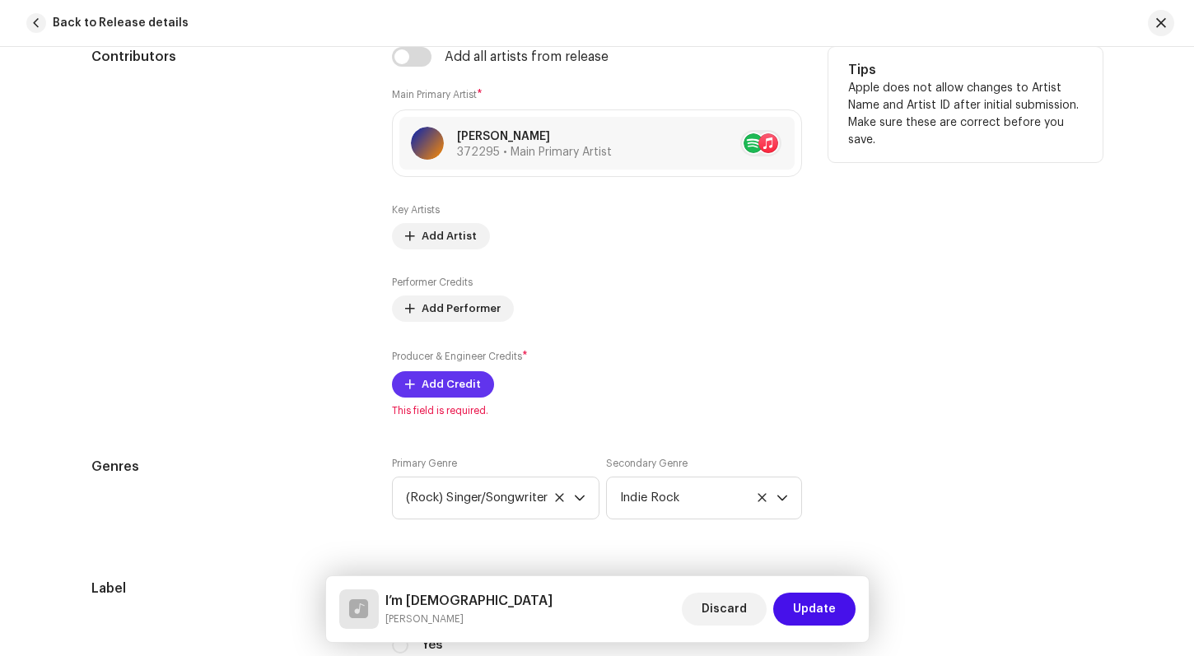
click at [447, 384] on span "Add Credit" at bounding box center [450, 384] width 59 height 33
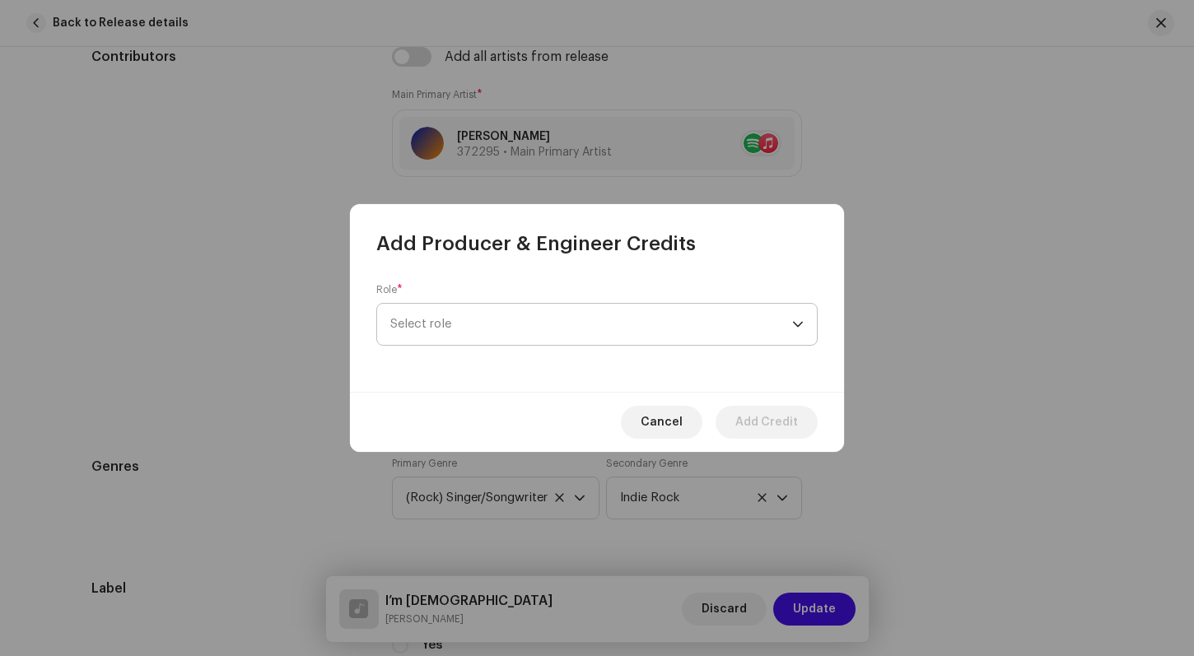
click at [801, 318] on div "dropdown trigger" at bounding box center [798, 324] width 12 height 41
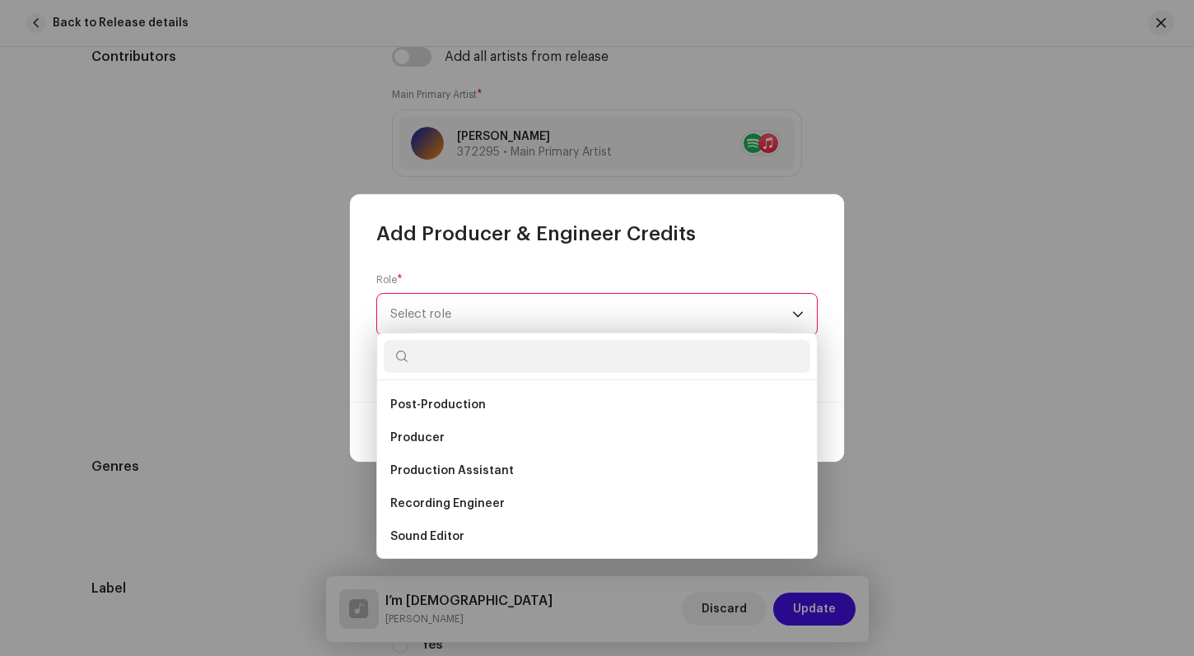
scroll to position [620, 0]
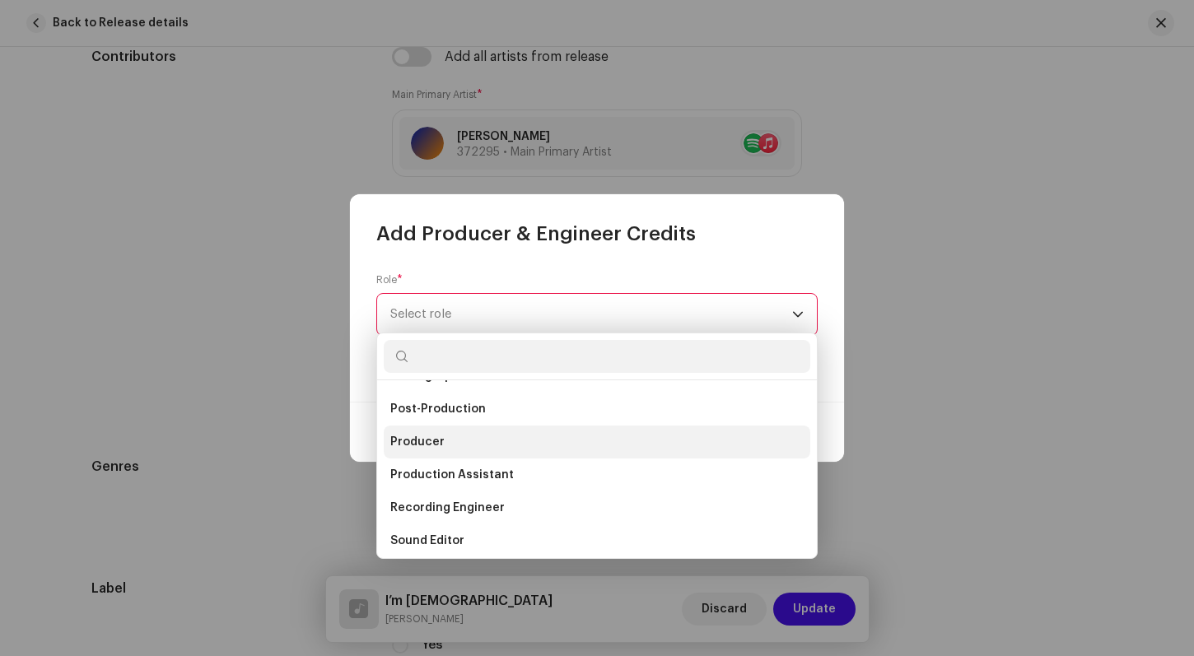
click at [539, 442] on li "Producer" at bounding box center [597, 442] width 426 height 33
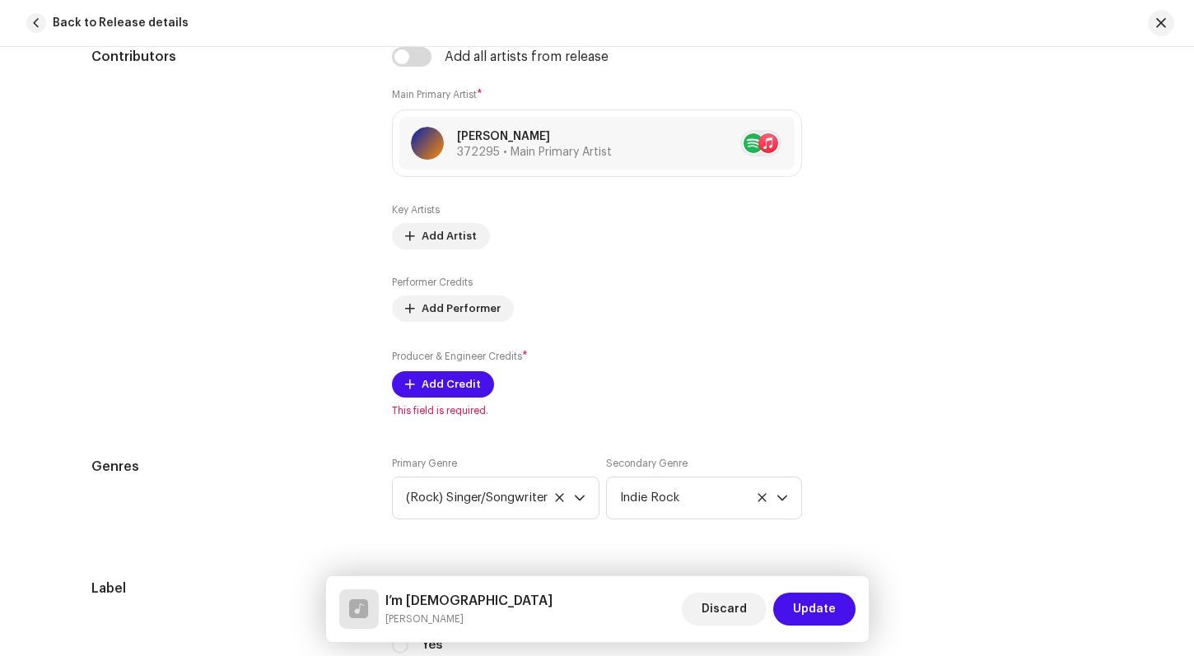
click at [883, 349] on div "Add Producer & Engineer Credits Role * Producer Name * Select Producer or Engin…" at bounding box center [597, 328] width 1194 height 656
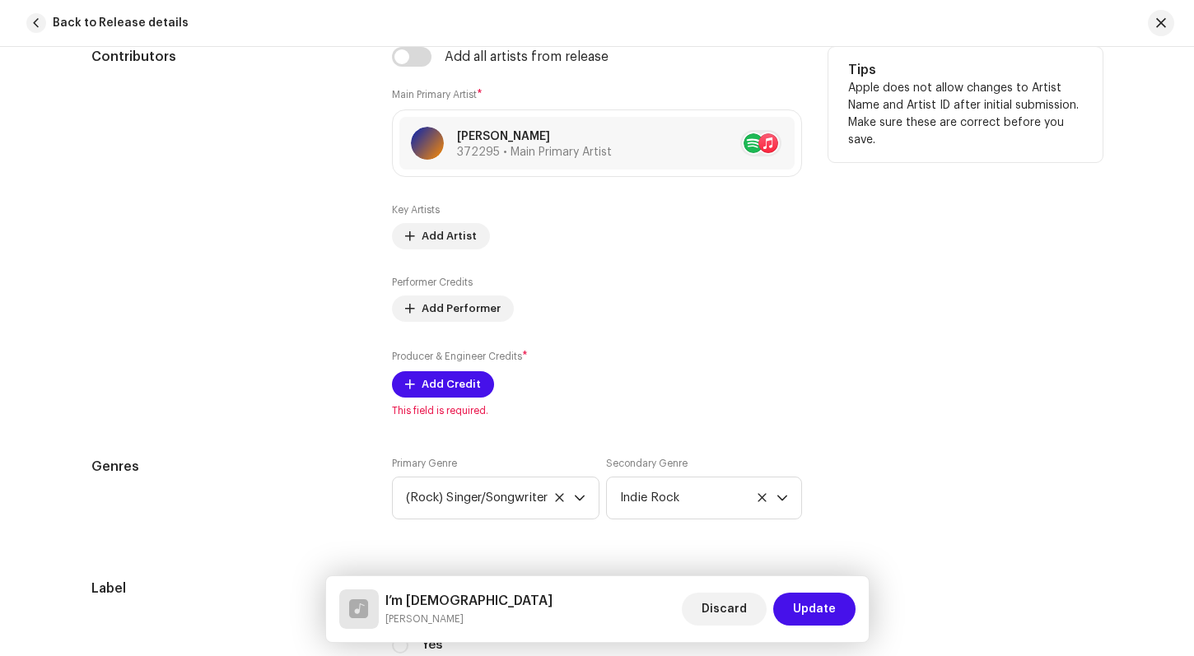
click at [889, 335] on div "Tips Apple does not allow changes to Artist Name and Artist ID after initial su…" at bounding box center [965, 232] width 274 height 370
click at [449, 384] on span "Add Credit" at bounding box center [450, 384] width 59 height 33
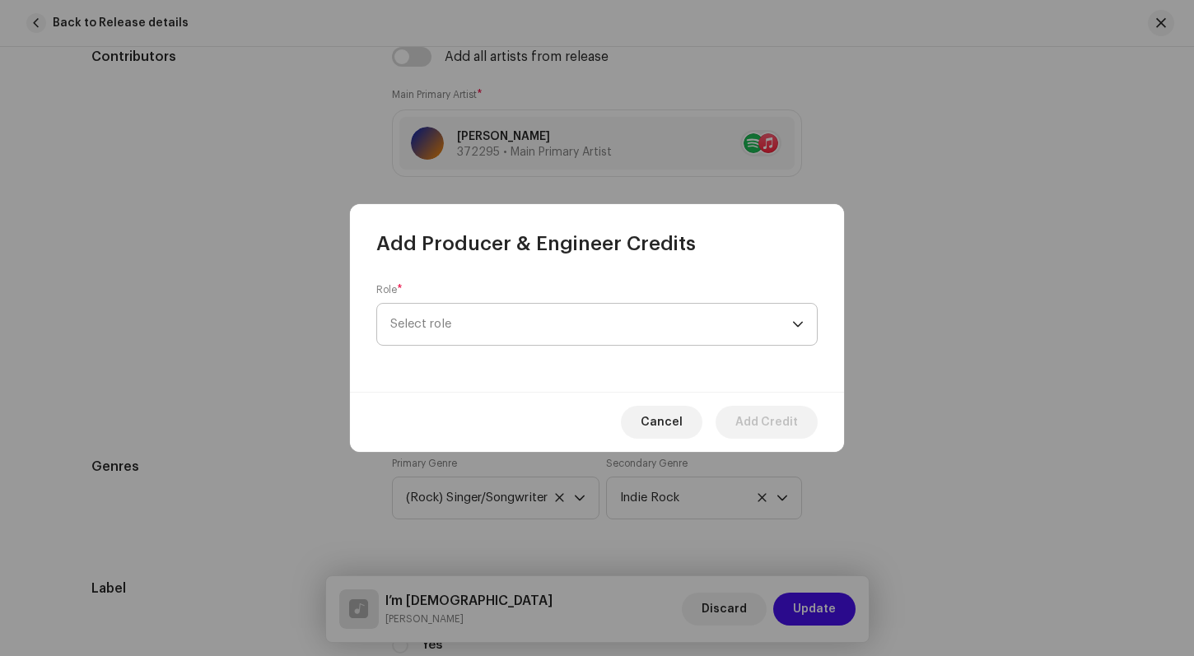
click at [799, 318] on div "dropdown trigger" at bounding box center [798, 324] width 12 height 41
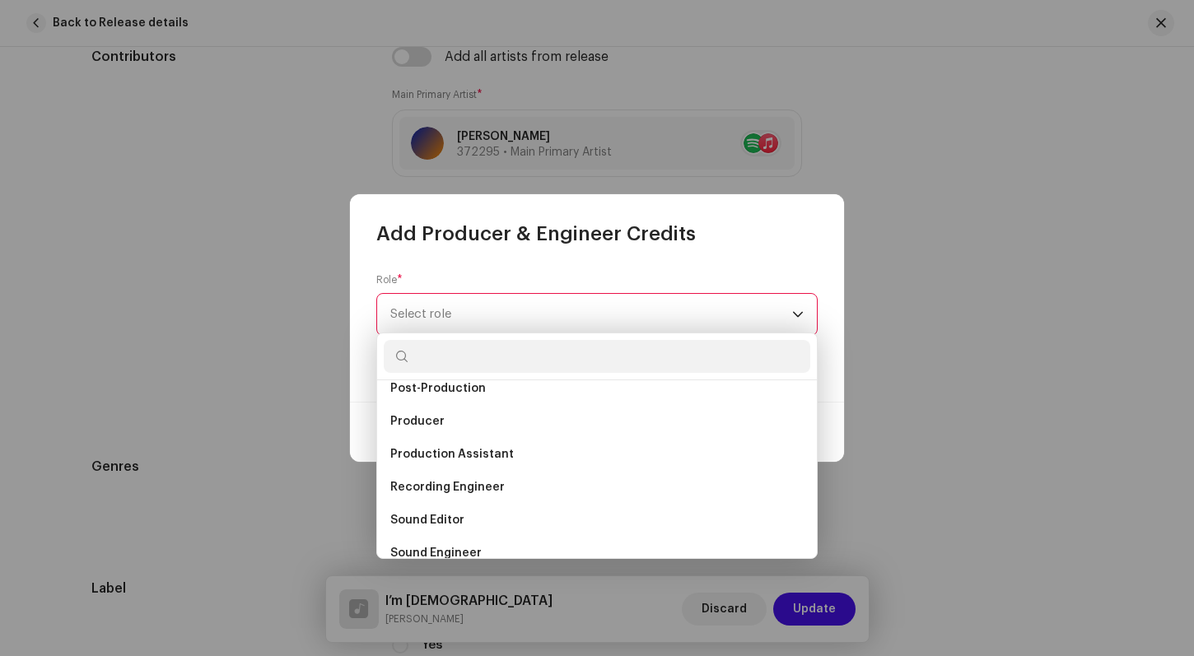
scroll to position [645, 0]
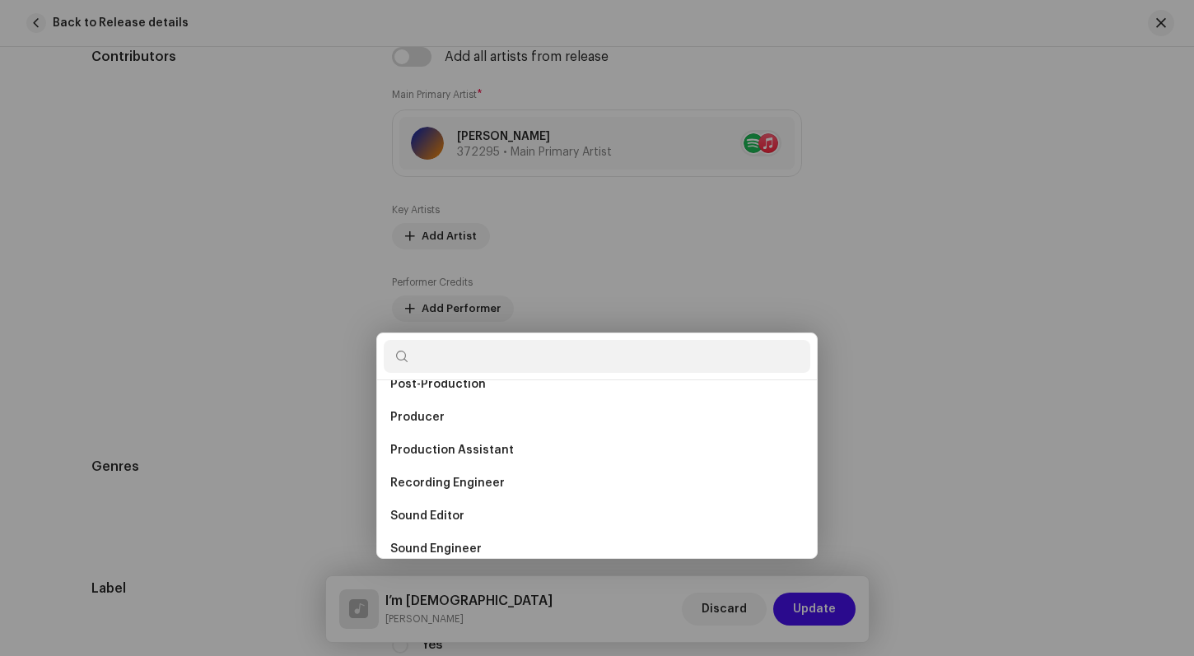
click at [916, 430] on div "Add Producer & Engineer Credits Role * Select role This field is required. Canc…" at bounding box center [597, 328] width 1194 height 656
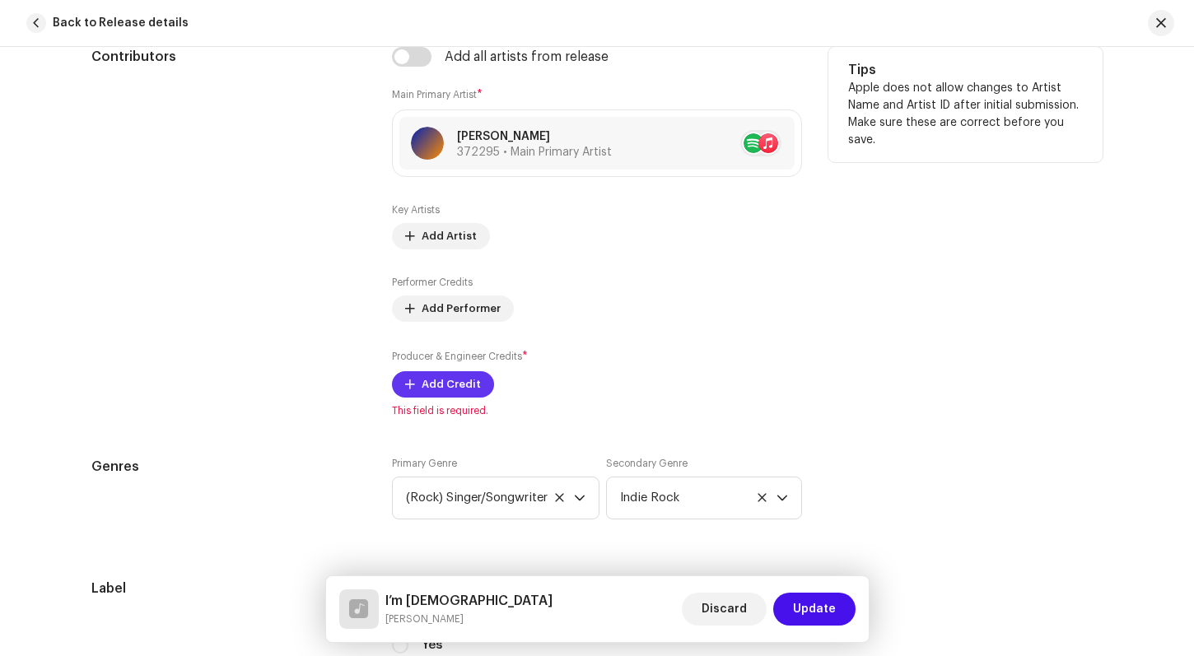
click at [461, 387] on span "Add Credit" at bounding box center [450, 384] width 59 height 33
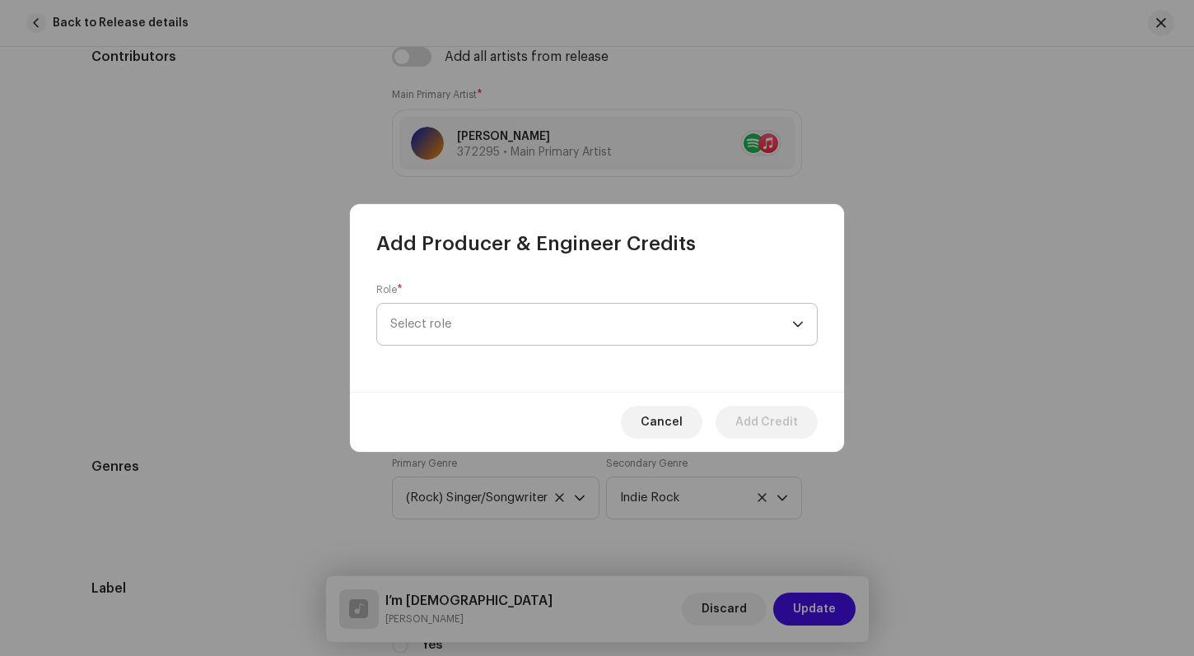
click at [794, 313] on div "dropdown trigger" at bounding box center [798, 324] width 12 height 41
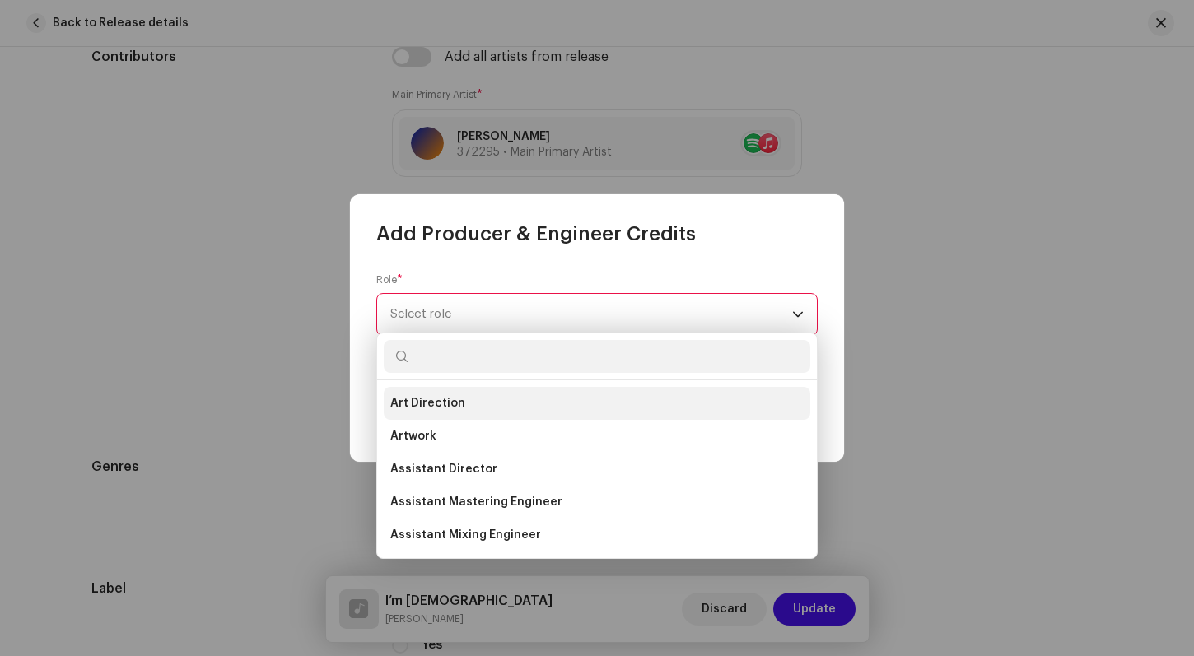
click at [647, 408] on li "Art Direction" at bounding box center [597, 403] width 426 height 33
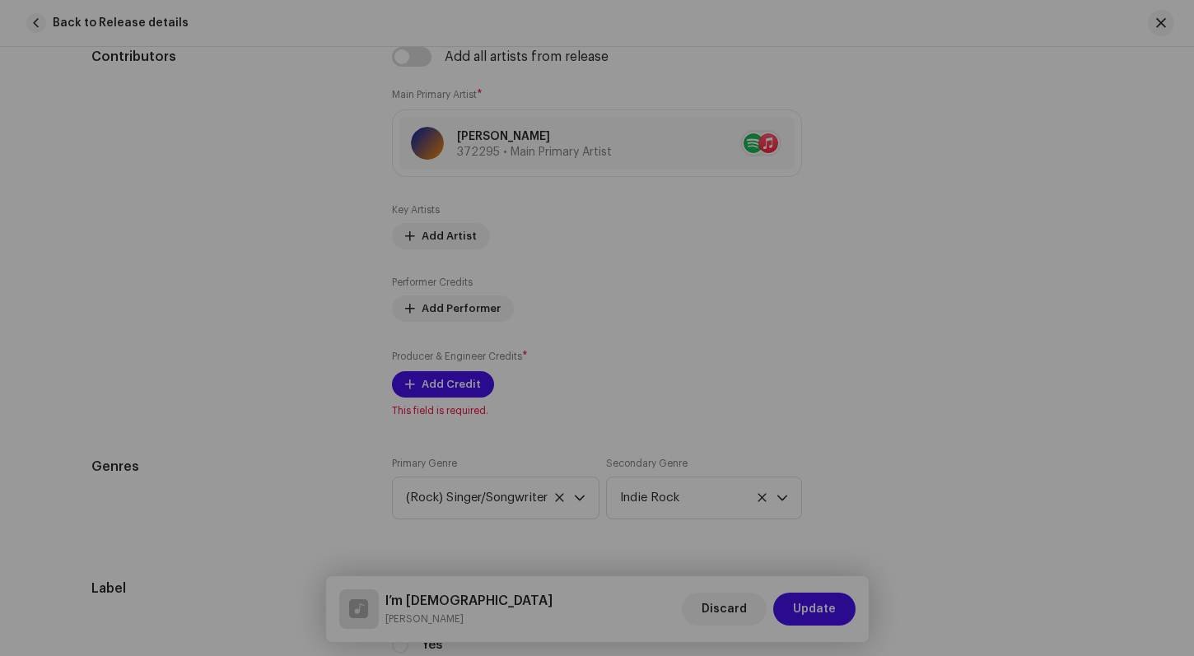
click at [910, 317] on div "Add Producer & Engineer Credits Role * Art Direction Name * Select Producer or …" at bounding box center [597, 328] width 1194 height 656
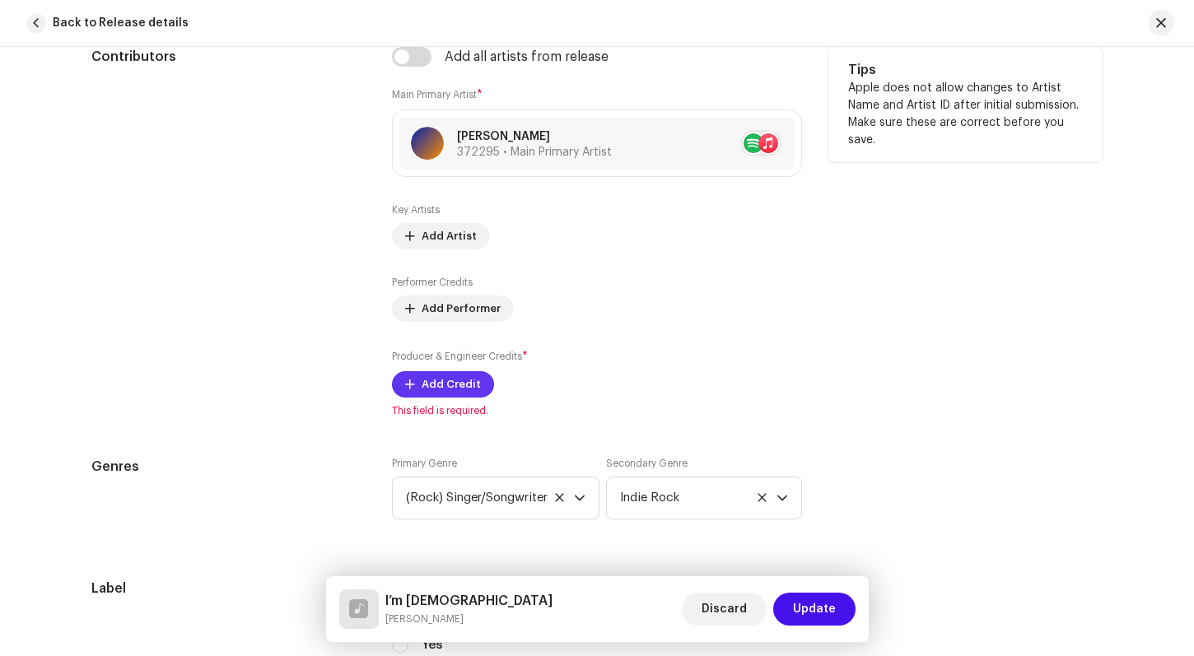
click at [463, 389] on span "Add Credit" at bounding box center [450, 384] width 59 height 33
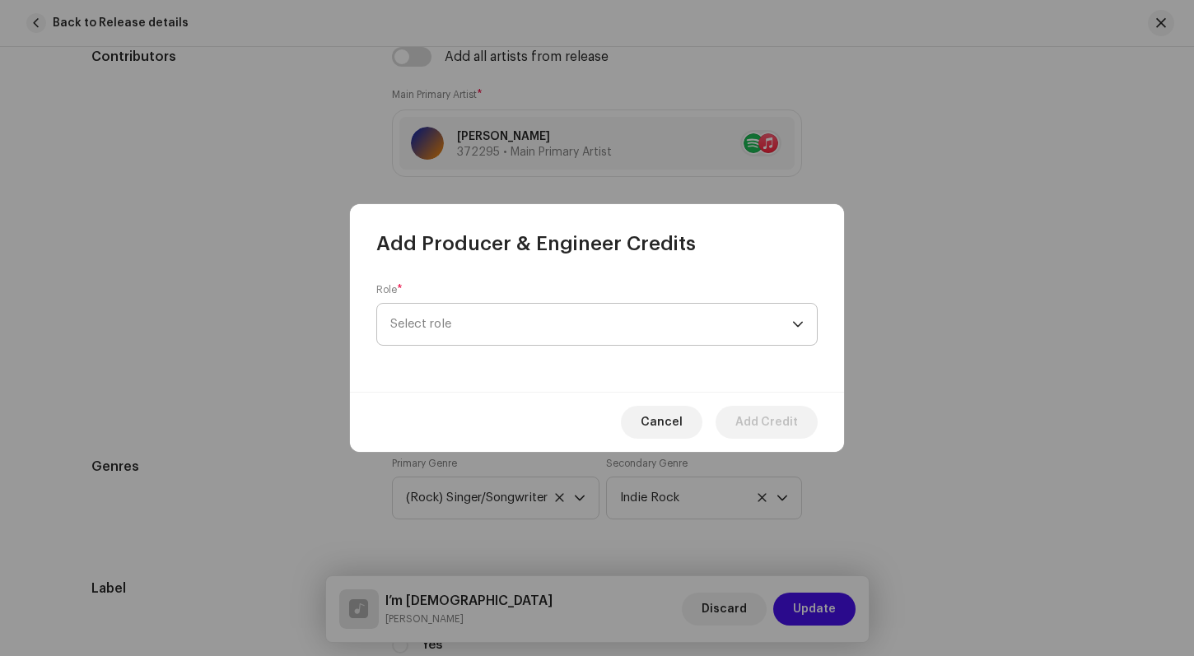
click at [796, 321] on div "dropdown trigger" at bounding box center [798, 324] width 12 height 41
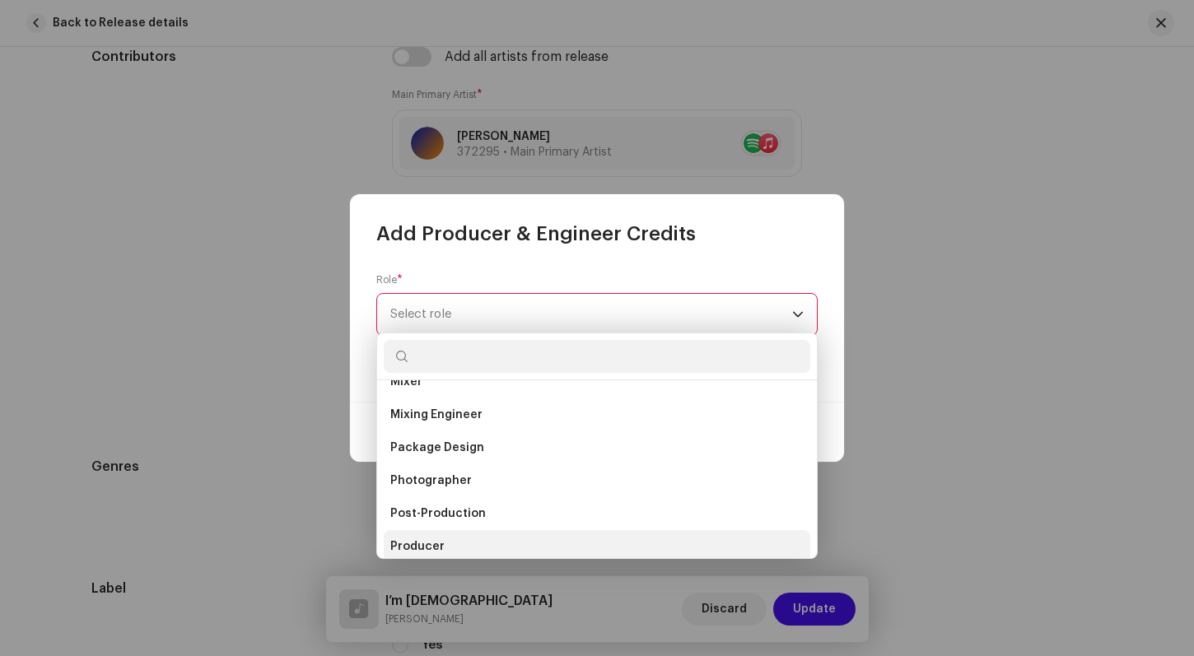
scroll to position [520, 0]
click at [542, 544] on li "Producer" at bounding box center [597, 541] width 426 height 33
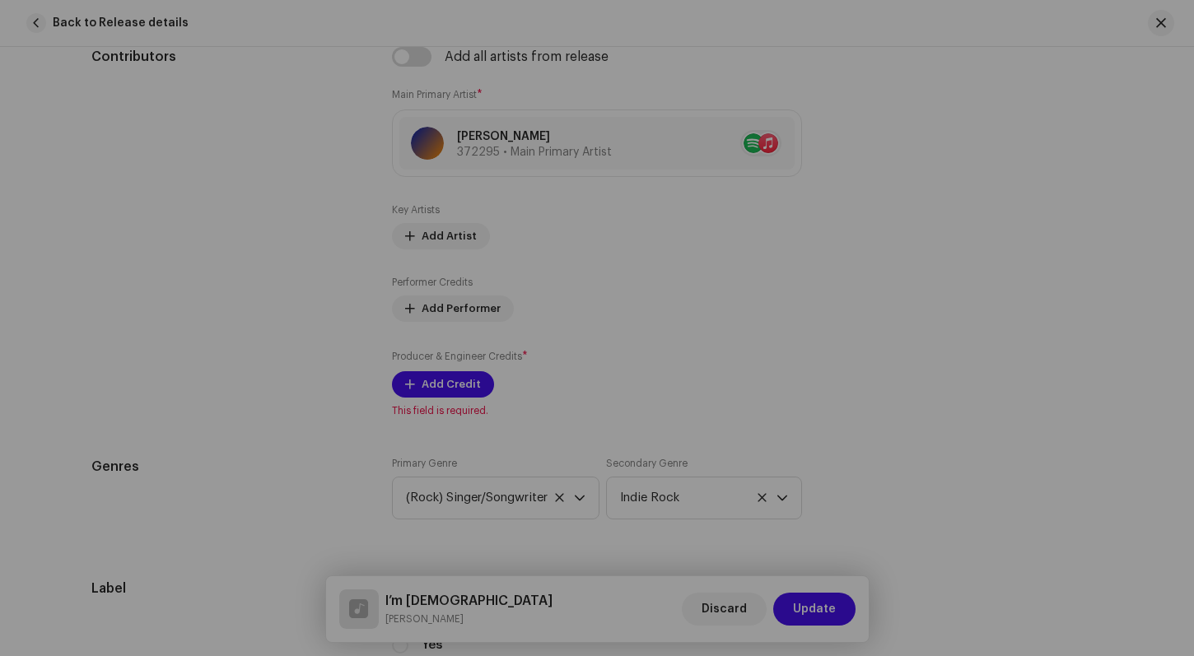
click at [875, 417] on div "Add Producer & Engineer Credits Role * Producer Name * Select Producer or Engin…" at bounding box center [597, 328] width 1194 height 656
